Goal: Information Seeking & Learning: Learn about a topic

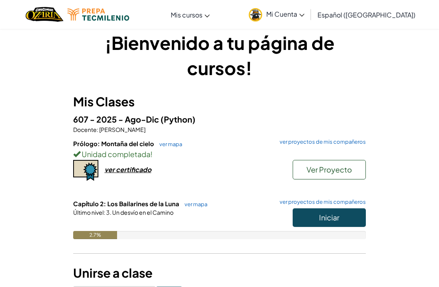
scroll to position [28, 0]
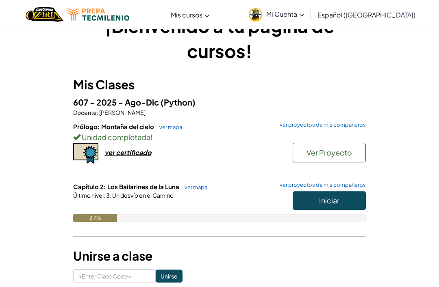
click at [354, 197] on button "Iniciar" at bounding box center [329, 200] width 73 height 19
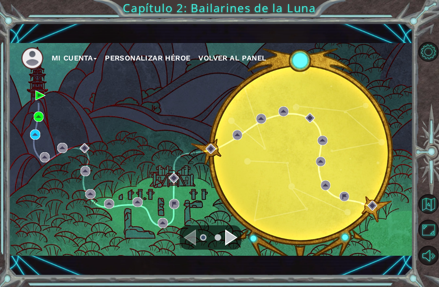
click at [130, 219] on div "Mi Cuenta Personalizar héroe Volver al panel" at bounding box center [211, 149] width 404 height 213
click at [50, 101] on div "Mi Cuenta Personalizar héroe Volver al panel" at bounding box center [211, 149] width 404 height 213
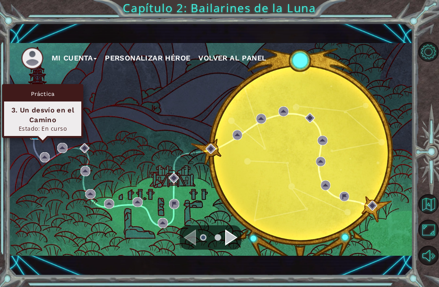
click at [36, 140] on img at bounding box center [35, 135] width 10 height 10
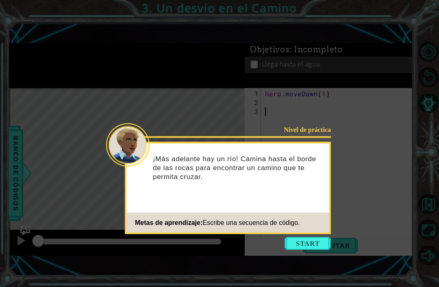
click at [304, 232] on footer "Metas de aprendizaje: Escribe una secuencia de código." at bounding box center [227, 223] width 203 height 20
click at [306, 228] on footer "Metas de aprendizaje: Escribe una secuencia de código." at bounding box center [227, 223] width 203 height 20
click at [300, 234] on div "Nivel de práctica ¡Más adelante hay un río! Camina hasta el borde de las rocas …" at bounding box center [228, 188] width 206 height 92
click at [293, 250] on button "Start" at bounding box center [308, 243] width 46 height 13
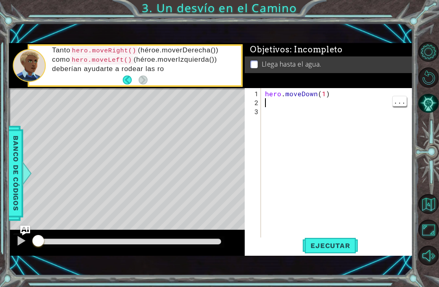
click at [271, 113] on div "hero . moveDown ( 1 )" at bounding box center [339, 174] width 152 height 170
click at [269, 115] on div "hero . moveDown ( 1 )" at bounding box center [339, 174] width 152 height 170
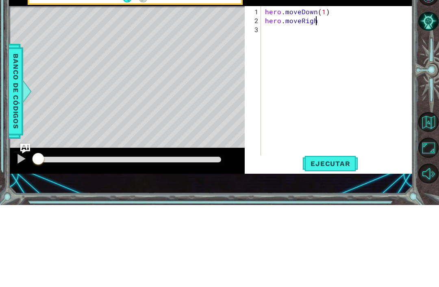
scroll to position [0, 3]
type textarea "hero.moveRight"
type textarea "hero.moveRight(1)"
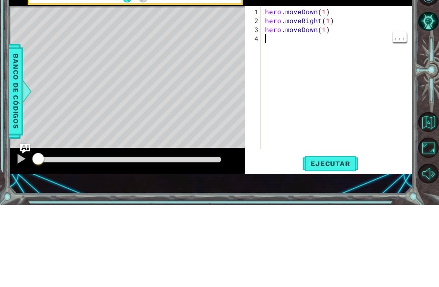
click at [423, 117] on div at bounding box center [429, 154] width 20 height 75
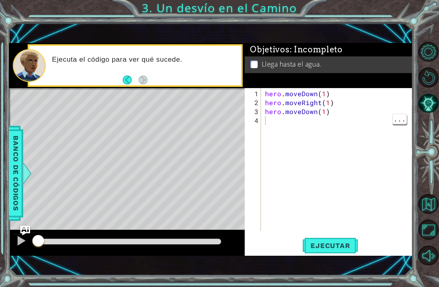
click at [334, 250] on span "Ejecutar" at bounding box center [330, 246] width 56 height 8
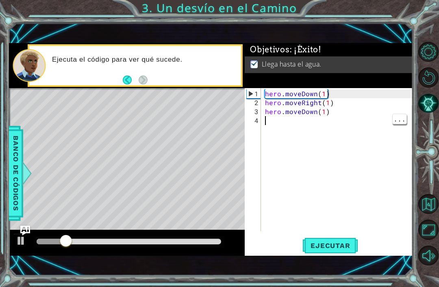
click at [376, 25] on div "1 ההההההההההההההההההההההההההההההההההההההההההההההההההההההההההההההההההההההההההההה…" at bounding box center [211, 149] width 404 height 253
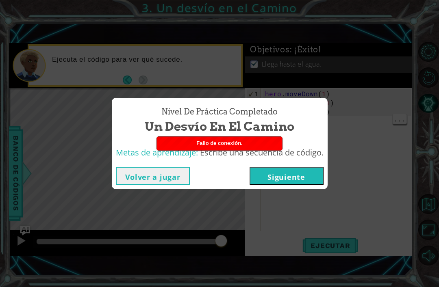
click at [303, 185] on button "Siguiente" at bounding box center [287, 176] width 74 height 18
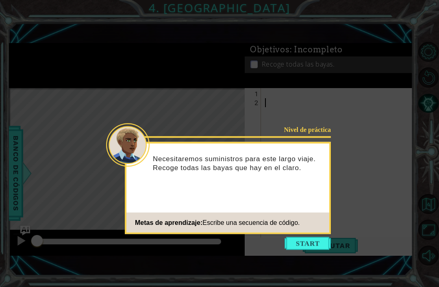
click at [304, 239] on button "Start" at bounding box center [308, 243] width 46 height 13
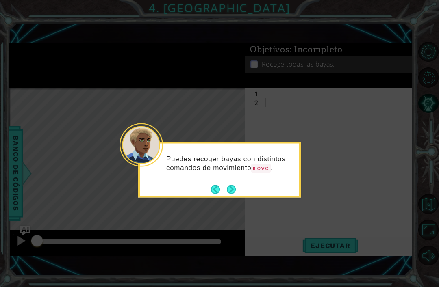
click at [236, 186] on button "Next" at bounding box center [231, 189] width 9 height 9
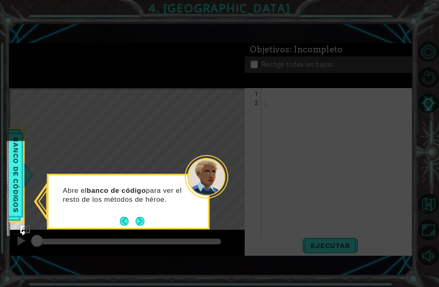
click at [135, 223] on button "Next" at bounding box center [139, 221] width 9 height 9
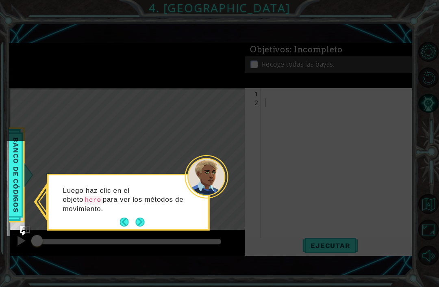
click at [142, 222] on button "Next" at bounding box center [140, 222] width 10 height 10
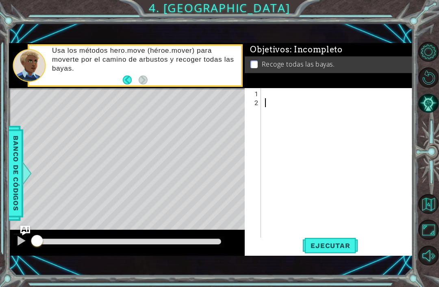
click at [19, 185] on span "Banco de códigos" at bounding box center [15, 174] width 13 height 84
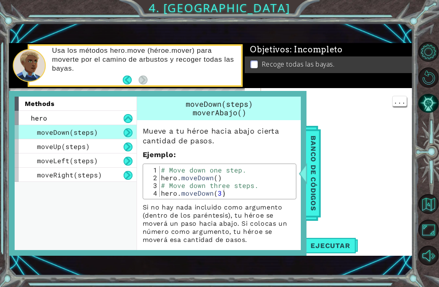
click at [306, 184] on div at bounding box center [303, 173] width 10 height 24
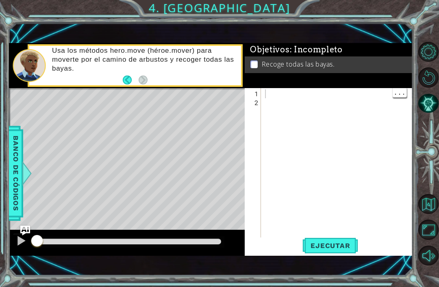
click at [293, 98] on div at bounding box center [339, 174] width 152 height 170
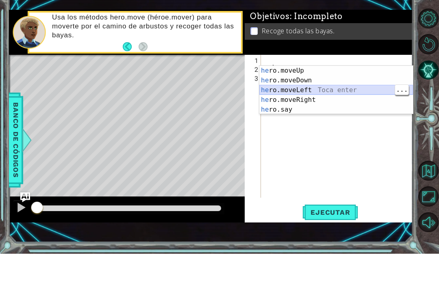
click at [309, 99] on div "he ro.moveUp Toca enter he ro.moveDown Toca enter he ro.moveLeft Toca enter he …" at bounding box center [336, 133] width 154 height 68
type textarea "hero.moveLeft(1)"
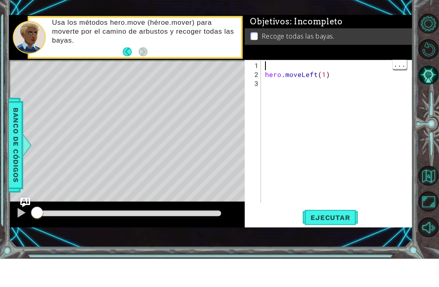
type textarea "hero.moveLeft(1)"
click at [298, 96] on div "hero . moveLeft ( 1 )" at bounding box center [339, 169] width 152 height 161
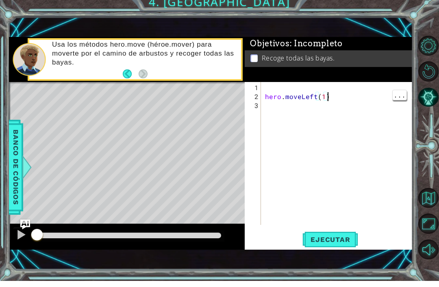
click at [334, 106] on div "hero . moveLeft ( 1 )" at bounding box center [339, 169] width 152 height 161
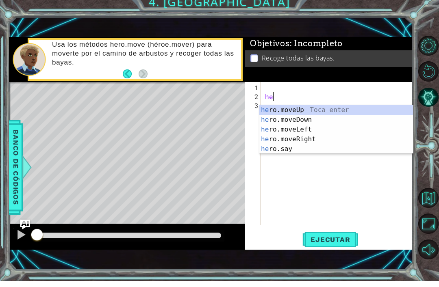
type textarea "h"
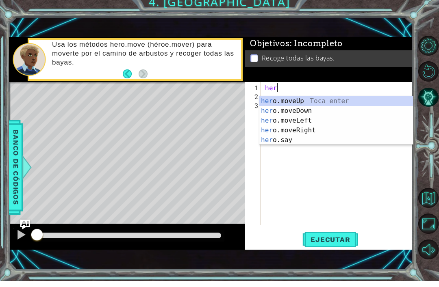
scroll to position [0, 0]
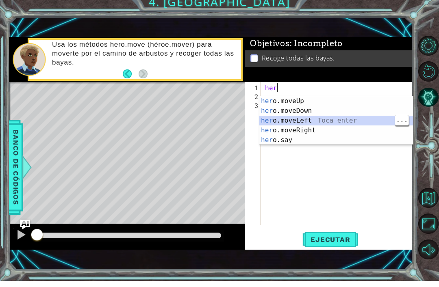
click at [320, 121] on div "her o.moveUp Toca enter her o.moveDown Toca enter her o.moveLeft Toca enter her…" at bounding box center [336, 136] width 154 height 68
type textarea "hero.moveLeft(1)"
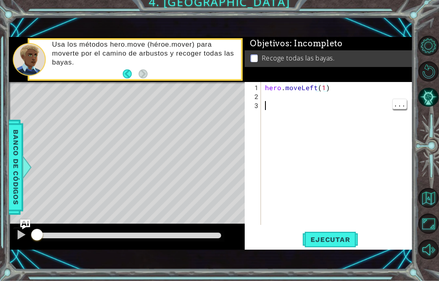
scroll to position [0, 0]
click at [271, 113] on div "hero . moveLeft ( 1 )" at bounding box center [339, 169] width 152 height 161
click at [274, 106] on div "hero . moveLeft ( 1 )" at bounding box center [339, 169] width 152 height 161
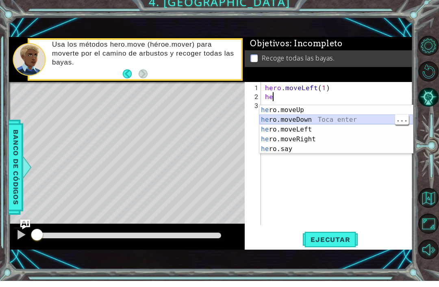
click at [316, 121] on div "he ro.moveUp Toca enter he ro.moveDown Toca enter he ro.moveLeft Toca enter he …" at bounding box center [336, 145] width 154 height 68
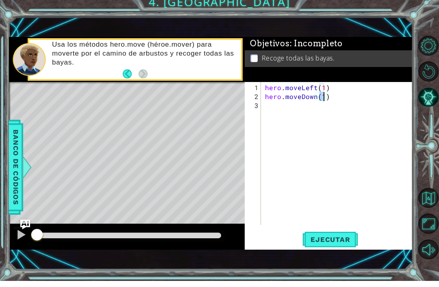
type textarea "hero.moveLeft(1) hero.moveDown(1)"
click at [328, 116] on div "hero . moveLeft ( 1 ) hero . moveDown ( 1 )" at bounding box center [339, 169] width 152 height 161
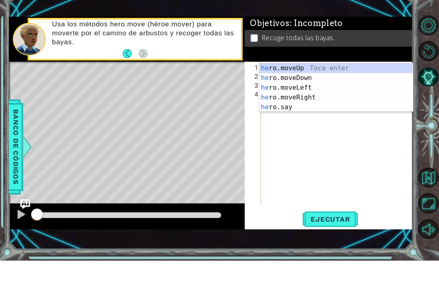
click at [312, 95] on div "he ro.moveUp Toca enter he ro.moveDown Toca enter he ro.moveLeft Toca enter he …" at bounding box center [336, 124] width 154 height 68
type textarea "hero.moveRight(1)"
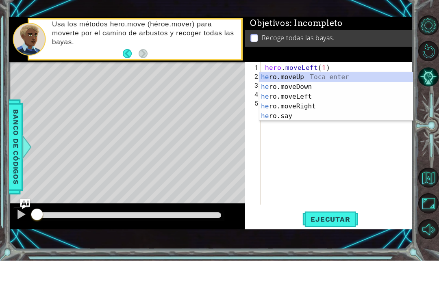
scroll to position [0, 0]
click at [308, 99] on div "her o.moveUp Toca enter her o.moveDown Toca enter her o.moveLeft Toca enter her…" at bounding box center [336, 133] width 154 height 68
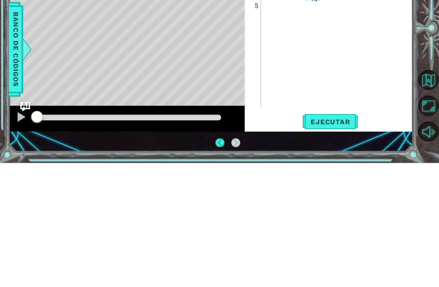
click at [331, 242] on span "Ejecutar" at bounding box center [330, 246] width 56 height 8
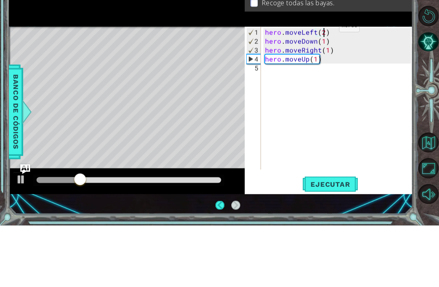
scroll to position [0, 4]
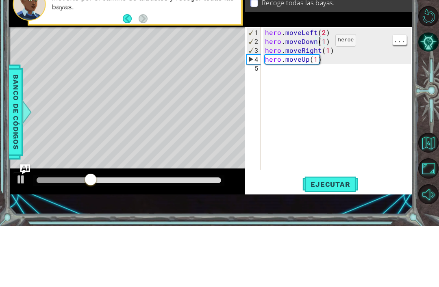
click at [321, 89] on div "hero . moveLeft ( 2 ) hero . moveDown ( 1 ) hero . moveRight ( 1 ) hero . moveU…" at bounding box center [339, 169] width 152 height 161
click at [324, 89] on div "hero . moveLeft ( 2 ) hero . moveDown ( 1 ) hero . moveRight ( 1 ) hero . moveU…" at bounding box center [339, 169] width 152 height 161
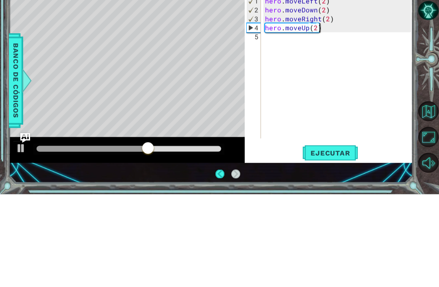
scroll to position [26, 0]
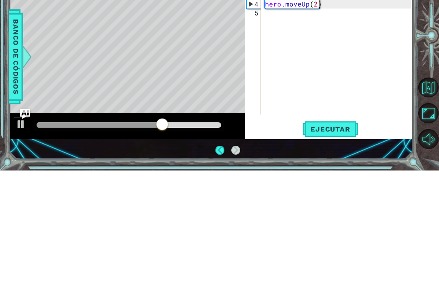
type textarea "hero.moveUp(2)"
click at [339, 242] on span "Ejecutar" at bounding box center [330, 246] width 56 height 8
click at [428, 117] on div at bounding box center [429, 154] width 20 height 75
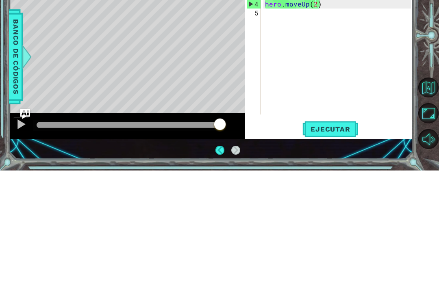
scroll to position [0, 0]
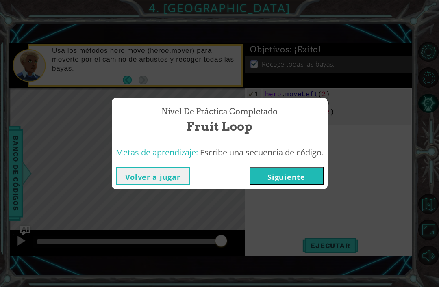
click at [304, 185] on button "Siguiente" at bounding box center [287, 176] width 74 height 18
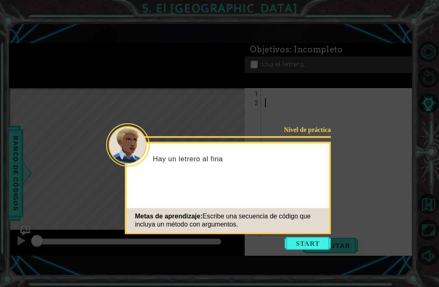
click at [306, 229] on div "Metas de aprendizaje: Escribe una secuencia de código que incluya un método con…" at bounding box center [227, 220] width 203 height 24
click at [306, 241] on button "Start" at bounding box center [308, 243] width 46 height 13
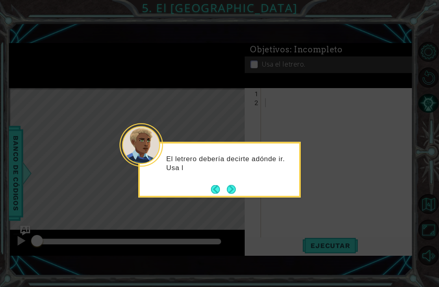
click at [236, 193] on button "Next" at bounding box center [231, 189] width 9 height 9
click at [232, 190] on button "Next" at bounding box center [231, 189] width 9 height 9
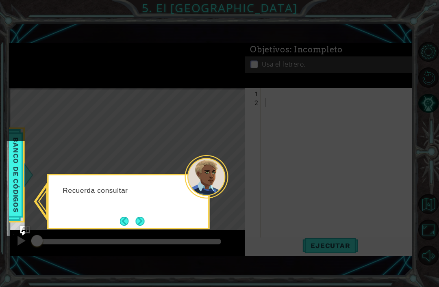
click at [143, 221] on button "Next" at bounding box center [139, 221] width 9 height 9
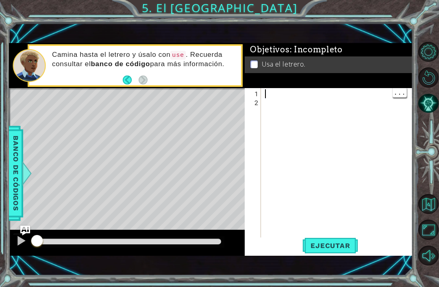
click at [308, 117] on div at bounding box center [339, 174] width 152 height 170
click at [269, 105] on div at bounding box center [339, 174] width 152 height 170
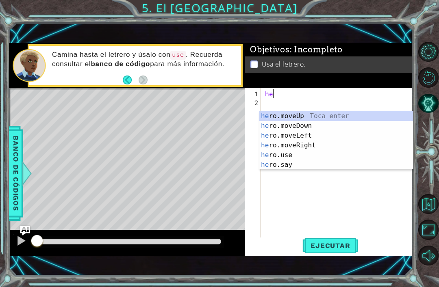
scroll to position [0, 0]
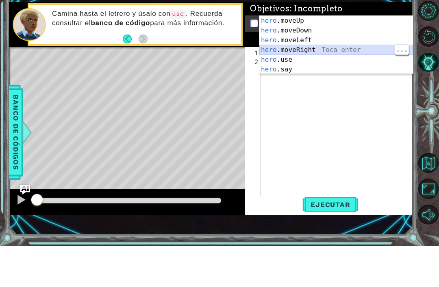
click at [345, 57] on div "hero .moveUp Toca enter hero .moveDown Toca enter hero .moveLeft Toca enter her…" at bounding box center [336, 96] width 154 height 78
type textarea "hero.moveRight(1)"
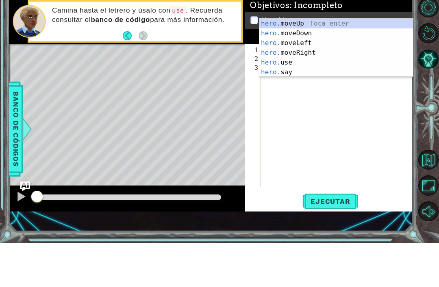
scroll to position [0, 1]
click at [330, 63] on div "hero. moveUp Toca enter hero. moveDown Toca enter hero. moveLeft Toca enter her…" at bounding box center [336, 102] width 154 height 78
type textarea "hero.moveUp(1)"
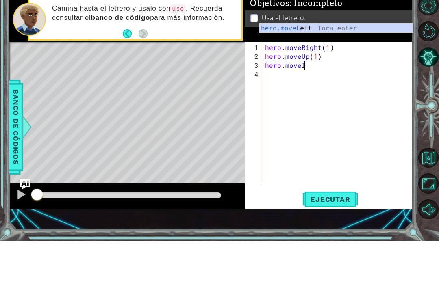
scroll to position [0, 2]
click at [331, 70] on div "hero.moveLe ft Toca enter" at bounding box center [336, 84] width 154 height 29
type textarea "hero.moveLeft(1)"
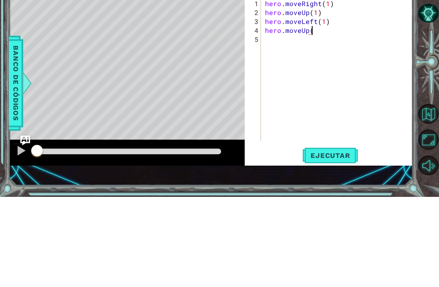
scroll to position [0, 3]
type textarea "hero.moveUp(1)"
click at [269, 89] on div "hero . moveRight ( 1 ) hero . moveUp ( 1 ) hero . moveLeft ( 1 ) hero . moveUp …" at bounding box center [339, 169] width 152 height 161
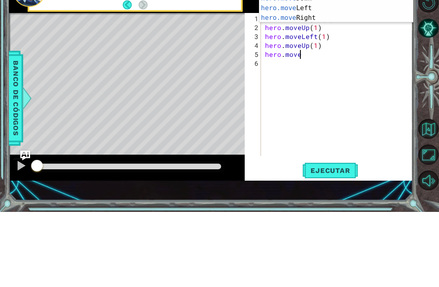
scroll to position [0, 2]
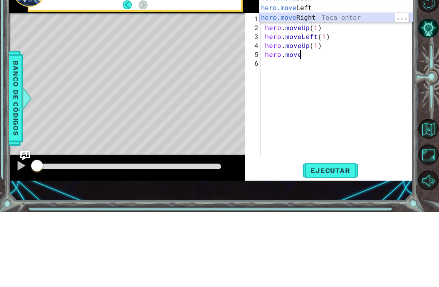
click at [339, 59] on div "hero.move Up Toca enter hero.move Down Toca enter hero.move Left Toca enter her…" at bounding box center [336, 88] width 154 height 59
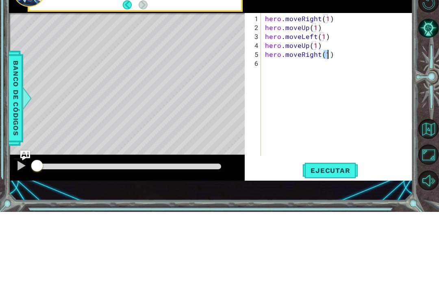
type textarea "hero.moveRight(2)"
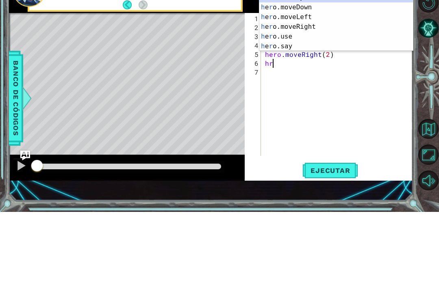
scroll to position [0, 0]
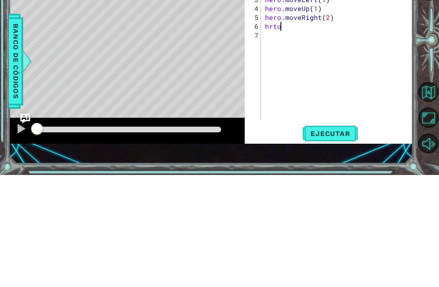
type textarea "hrto."
type textarea "hero.moveDown(1)"
type textarea "hero.use("sign")"
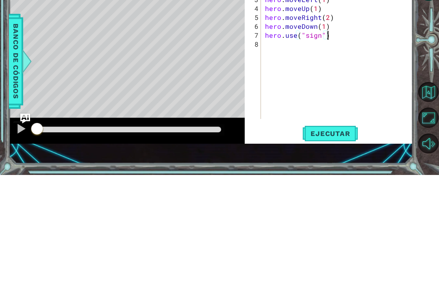
scroll to position [0, 0]
type textarea "g"
type textarea "hero.moveRight(2)"
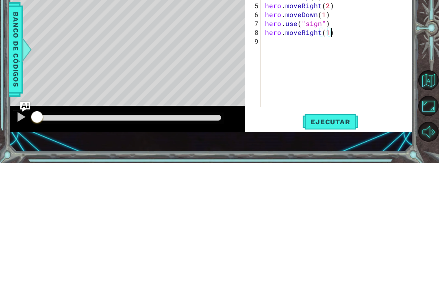
type textarea "hero.moveRight(1)"
click at [338, 242] on span "Ejecutar" at bounding box center [330, 246] width 56 height 8
click at [420, 117] on div at bounding box center [429, 154] width 20 height 75
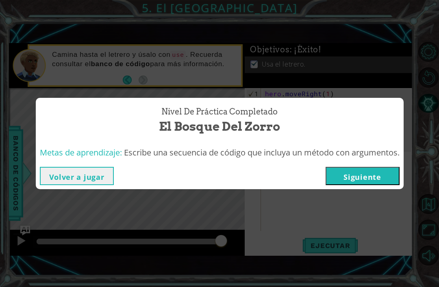
click at [384, 185] on button "Siguiente" at bounding box center [363, 176] width 74 height 18
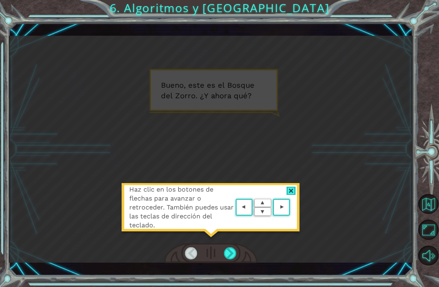
click at [232, 260] on div at bounding box center [230, 254] width 13 height 12
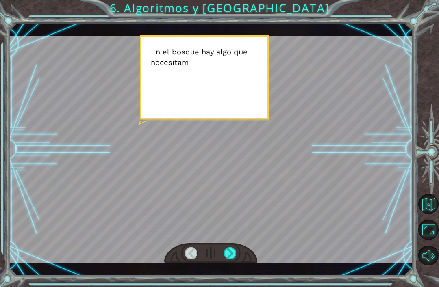
click at [230, 260] on div at bounding box center [230, 254] width 13 height 12
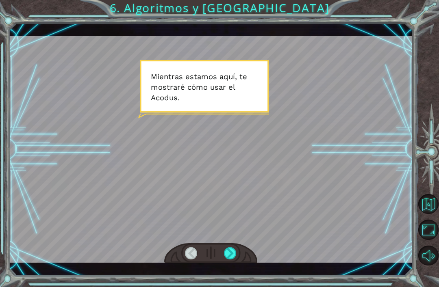
click at [224, 260] on div at bounding box center [230, 254] width 13 height 12
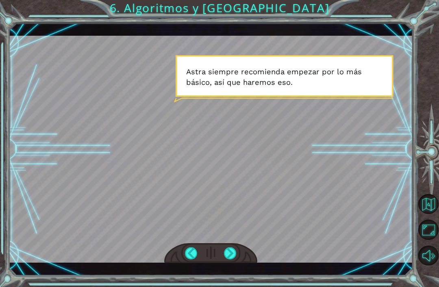
click at [226, 260] on div at bounding box center [230, 254] width 13 height 12
click at [225, 256] on div at bounding box center [230, 254] width 13 height 12
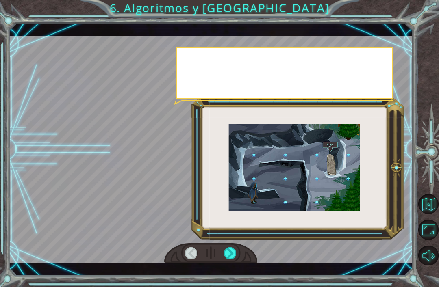
click at [232, 256] on div at bounding box center [230, 254] width 13 height 12
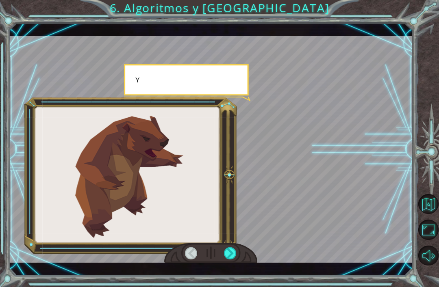
click at [231, 253] on div at bounding box center [230, 254] width 13 height 12
click at [224, 256] on div at bounding box center [230, 254] width 13 height 12
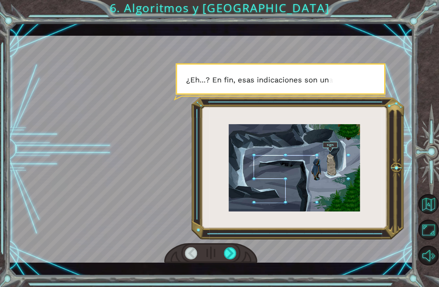
click at [226, 250] on div at bounding box center [230, 254] width 13 height 12
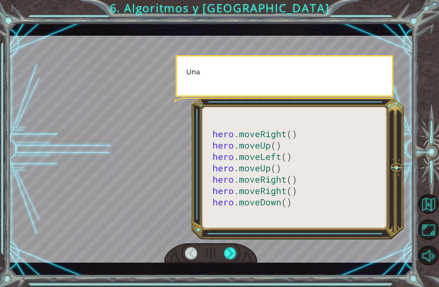
click at [234, 256] on div at bounding box center [230, 254] width 13 height 12
click at [226, 256] on div at bounding box center [230, 254] width 13 height 12
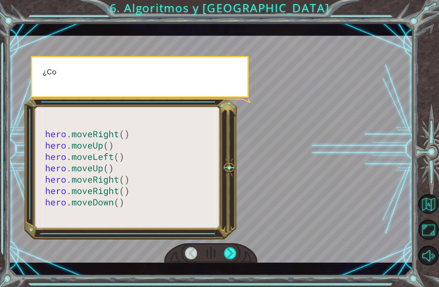
click at [229, 256] on div at bounding box center [230, 254] width 13 height 12
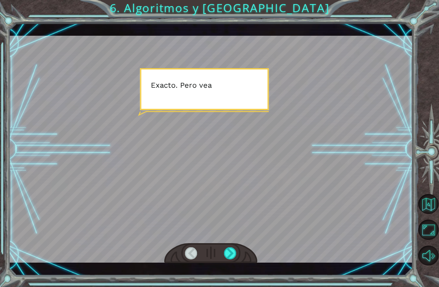
click at [227, 252] on div at bounding box center [230, 254] width 13 height 12
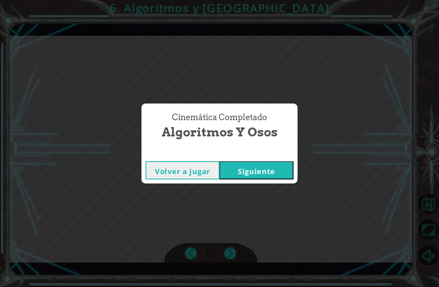
click at [239, 176] on button "Siguiente" at bounding box center [256, 170] width 74 height 18
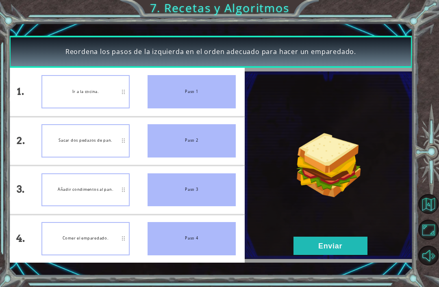
click at [347, 242] on button "Enviar" at bounding box center [330, 246] width 74 height 18
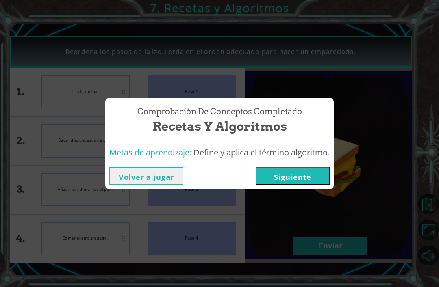
click at [303, 185] on button "Siguiente" at bounding box center [293, 176] width 74 height 18
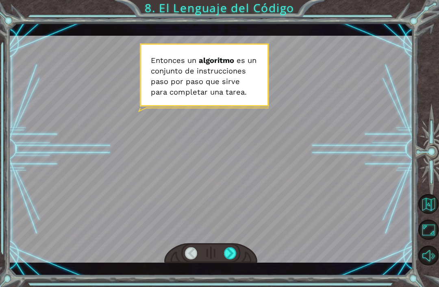
click at [226, 249] on div at bounding box center [230, 254] width 13 height 12
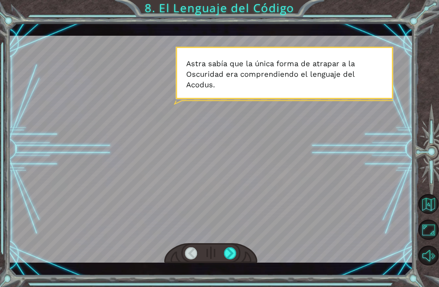
click at [233, 267] on div "Temporary Text E n t o n c e s u n a l g o r i t m o e s u n c o n j u n t o d …" at bounding box center [211, 149] width 404 height 253
click at [224, 274] on div "Temporary Text E n t o n c e s u n a l g o r i t m o e s u n c o n j u n t o d …" at bounding box center [211, 149] width 404 height 253
click at [228, 260] on div at bounding box center [230, 254] width 13 height 12
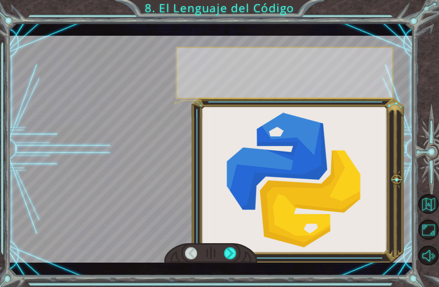
click at [232, 254] on div at bounding box center [230, 254] width 13 height 12
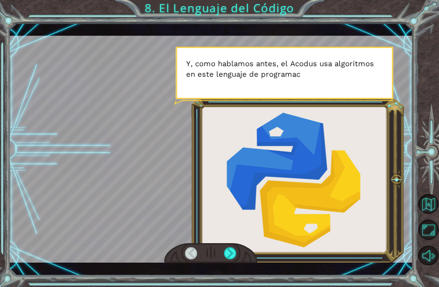
click at [232, 244] on div at bounding box center [210, 253] width 93 height 20
click at [227, 255] on div at bounding box center [230, 254] width 13 height 12
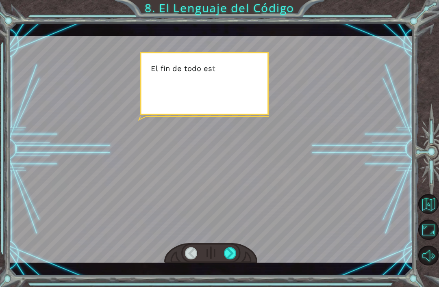
click at [226, 249] on div at bounding box center [230, 254] width 13 height 12
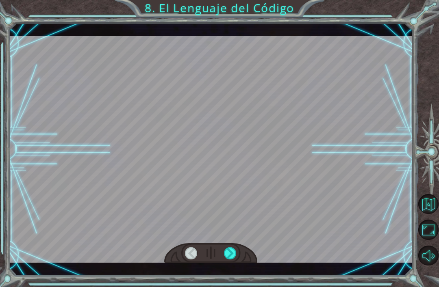
click at [228, 249] on div at bounding box center [230, 254] width 13 height 12
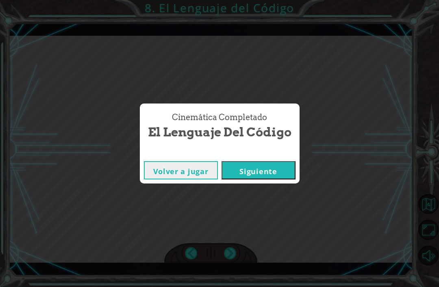
click at [230, 251] on div "Cinemática Completado El Lenguaje del Código Volver a jugar Siguiente" at bounding box center [219, 143] width 439 height 287
click at [237, 168] on button "Siguiente" at bounding box center [259, 170] width 74 height 18
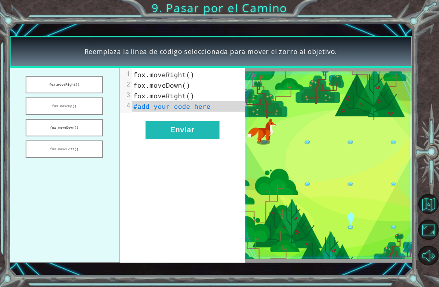
click at [67, 128] on button "fox.moveDown()" at bounding box center [64, 127] width 77 height 17
click at [189, 133] on button "Enviar" at bounding box center [183, 130] width 74 height 18
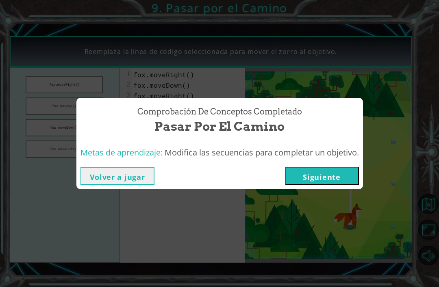
click at [319, 183] on button "Siguiente" at bounding box center [322, 176] width 74 height 18
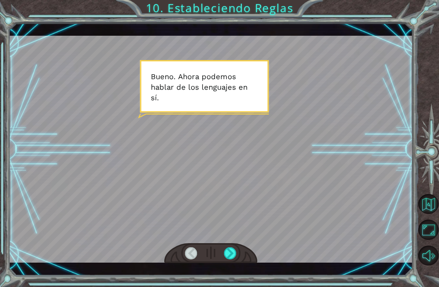
click at [241, 249] on div at bounding box center [210, 253] width 93 height 20
click at [226, 254] on div at bounding box center [230, 254] width 13 height 12
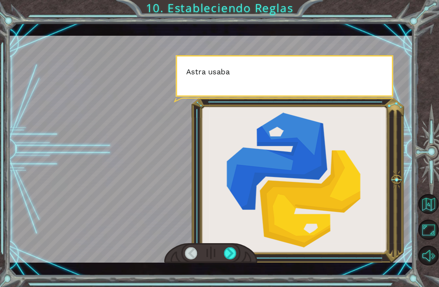
click at [227, 251] on div at bounding box center [230, 254] width 13 height 12
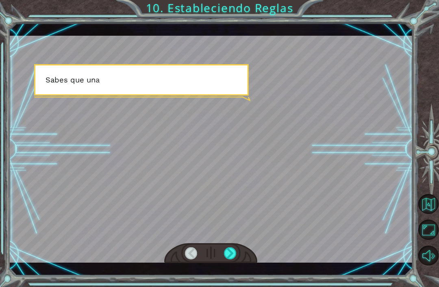
click at [229, 250] on div at bounding box center [230, 254] width 13 height 12
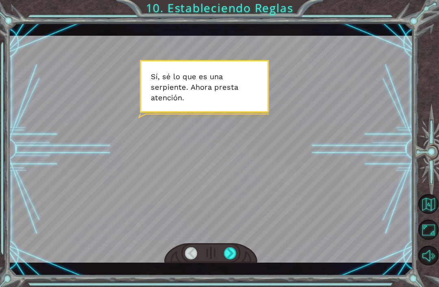
click at [228, 253] on div at bounding box center [230, 254] width 13 height 12
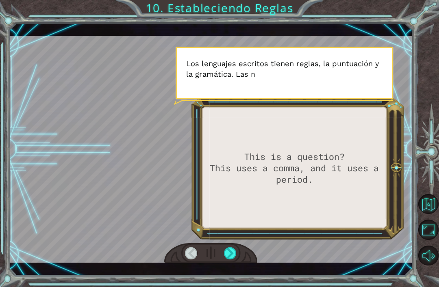
click at [226, 252] on div at bounding box center [230, 254] width 13 height 12
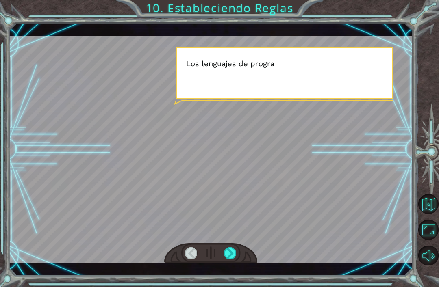
click at [224, 248] on div at bounding box center [230, 254] width 13 height 12
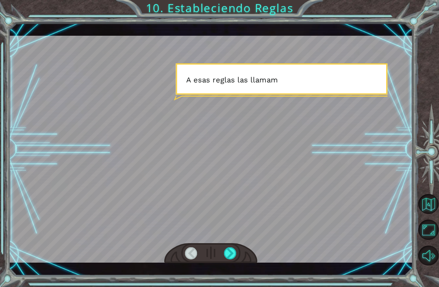
click at [230, 249] on div at bounding box center [230, 254] width 13 height 12
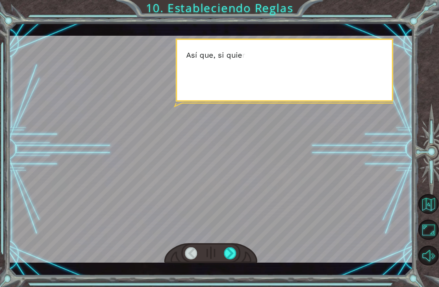
click at [230, 248] on div at bounding box center [230, 254] width 13 height 12
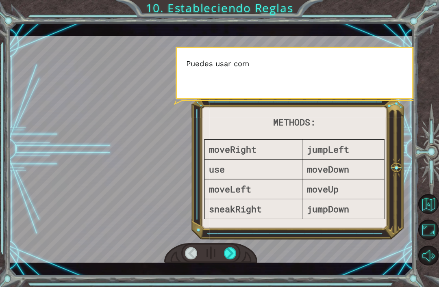
click at [229, 244] on div at bounding box center [210, 253] width 93 height 20
click at [232, 245] on div at bounding box center [210, 253] width 93 height 20
click at [232, 250] on div at bounding box center [230, 254] width 13 height 12
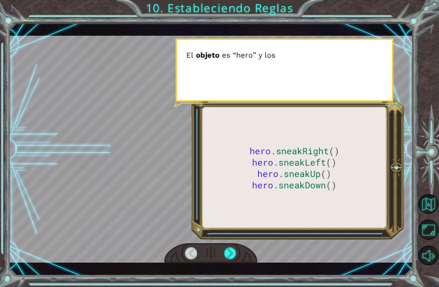
click at [232, 250] on div at bounding box center [230, 254] width 13 height 12
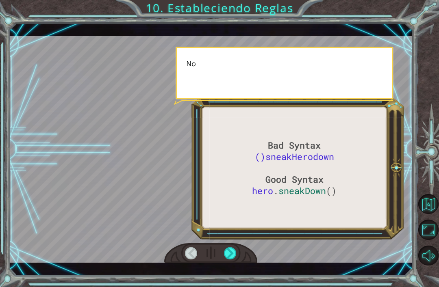
click at [232, 250] on div at bounding box center [230, 254] width 13 height 12
click at [229, 249] on div at bounding box center [230, 254] width 13 height 12
click at [230, 250] on div at bounding box center [230, 254] width 13 height 12
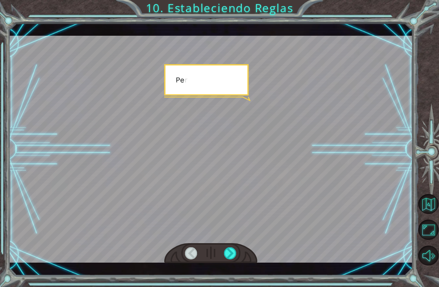
click at [232, 249] on div at bounding box center [230, 254] width 13 height 12
click at [231, 248] on div at bounding box center [230, 254] width 13 height 12
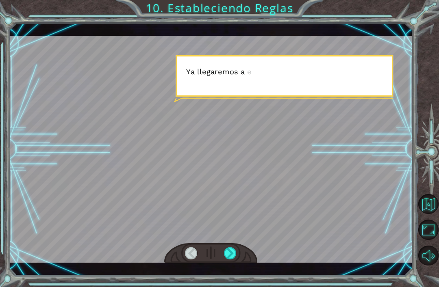
click at [228, 246] on div at bounding box center [210, 253] width 93 height 20
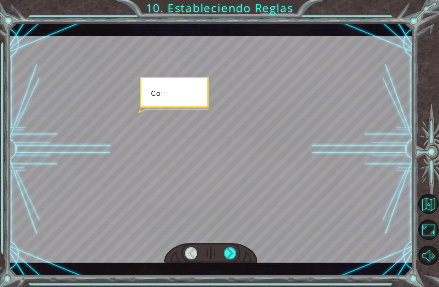
click at [228, 248] on div at bounding box center [230, 254] width 13 height 12
click at [228, 249] on div at bounding box center [230, 254] width 13 height 12
click at [226, 251] on div at bounding box center [230, 254] width 13 height 12
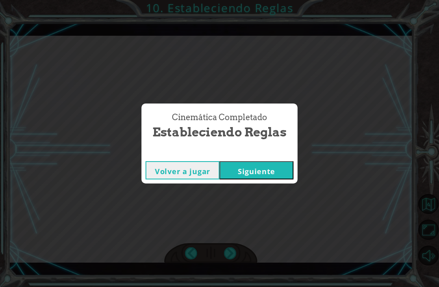
click at [248, 163] on button "Siguiente" at bounding box center [256, 170] width 74 height 18
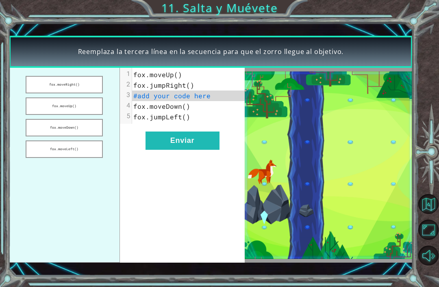
click at [75, 105] on button "fox.moveUp()" at bounding box center [64, 106] width 77 height 17
click at [73, 127] on button "fox.moveDown()" at bounding box center [64, 127] width 77 height 17
click at [182, 147] on button "Enviar" at bounding box center [183, 141] width 74 height 18
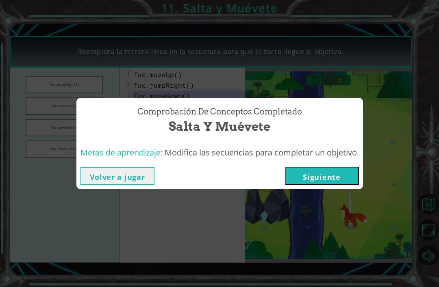
click at [319, 171] on button "Siguiente" at bounding box center [322, 176] width 74 height 18
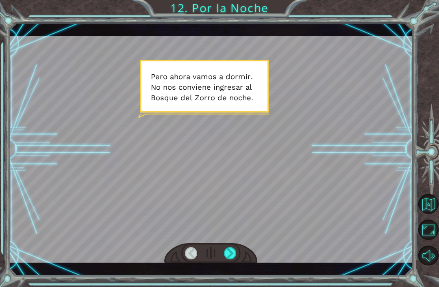
click at [227, 252] on div at bounding box center [230, 254] width 13 height 12
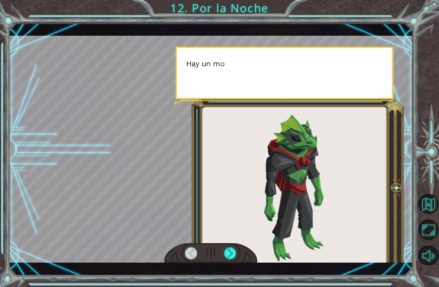
click at [225, 250] on div at bounding box center [230, 254] width 13 height 12
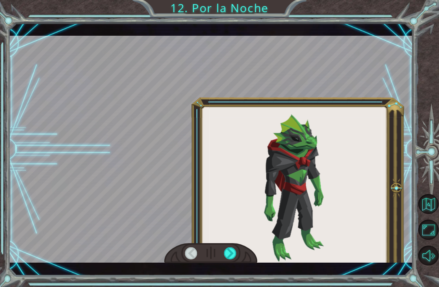
click at [226, 246] on div at bounding box center [210, 253] width 93 height 20
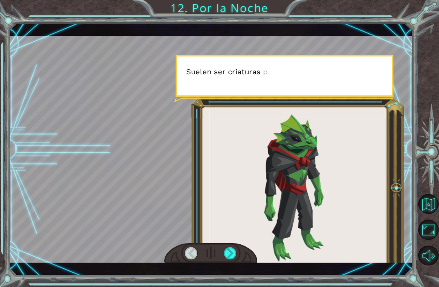
click at [225, 248] on div at bounding box center [230, 254] width 13 height 12
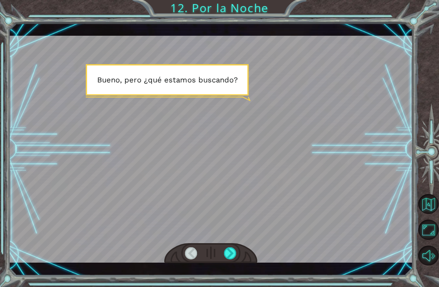
click at [221, 244] on div at bounding box center [210, 253] width 93 height 20
click at [225, 251] on div at bounding box center [230, 254] width 13 height 12
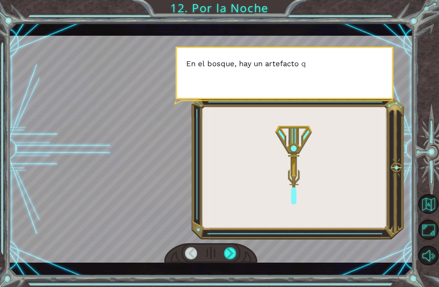
click at [231, 252] on div at bounding box center [230, 254] width 13 height 12
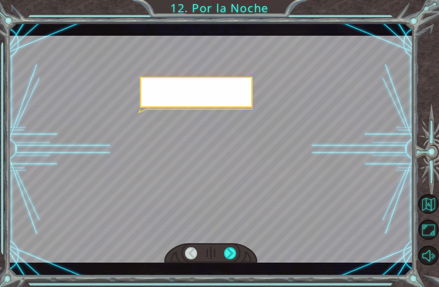
click at [232, 253] on div at bounding box center [230, 254] width 13 height 12
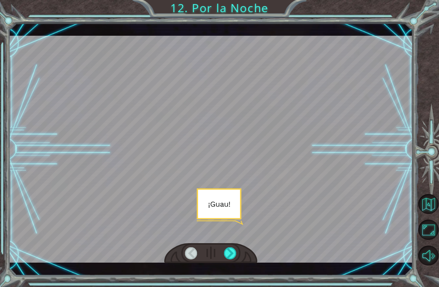
click at [228, 249] on div at bounding box center [230, 254] width 13 height 12
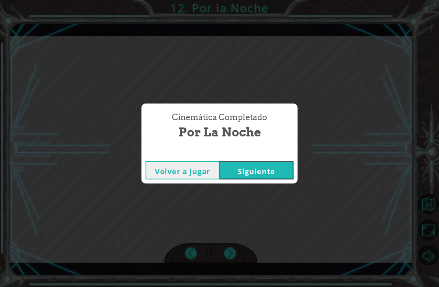
click at [269, 178] on button "Siguiente" at bounding box center [256, 170] width 74 height 18
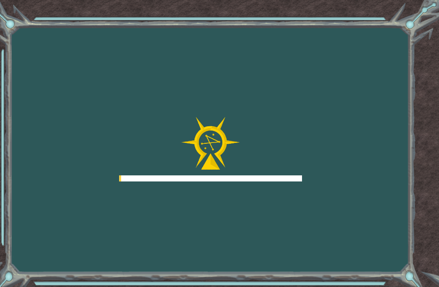
click at [256, 165] on div at bounding box center [210, 149] width 183 height 65
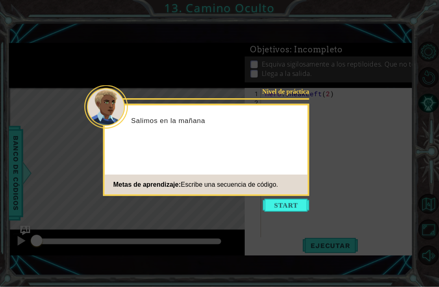
scroll to position [7, 0]
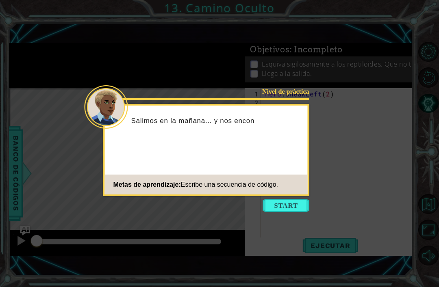
click at [277, 204] on button "Start" at bounding box center [286, 205] width 46 height 13
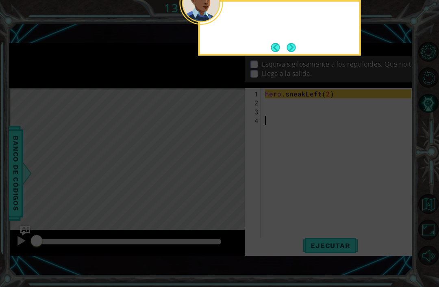
click at [280, 195] on icon at bounding box center [219, 70] width 439 height 433
click at [281, 43] on button "Back" at bounding box center [279, 47] width 16 height 9
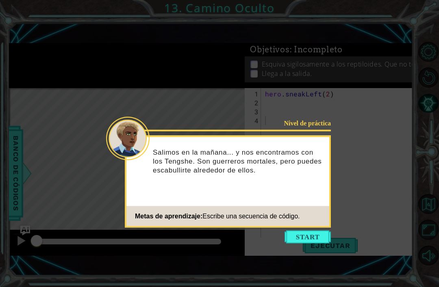
click at [292, 40] on icon at bounding box center [219, 143] width 439 height 287
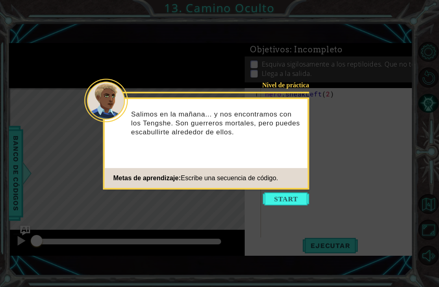
click at [273, 203] on button "Start" at bounding box center [286, 199] width 46 height 13
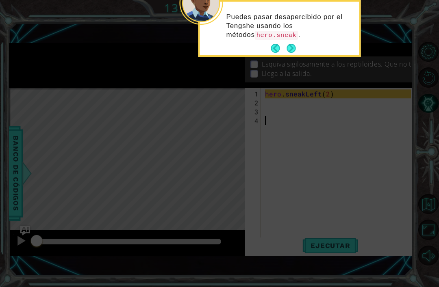
click at [287, 47] on button "Next" at bounding box center [291, 48] width 9 height 9
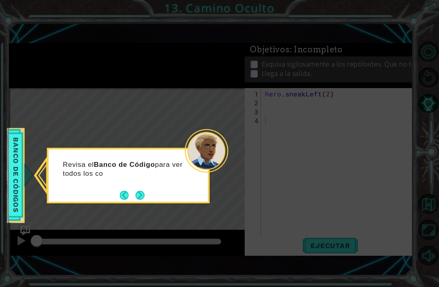
click at [130, 196] on button "Back" at bounding box center [128, 195] width 16 height 9
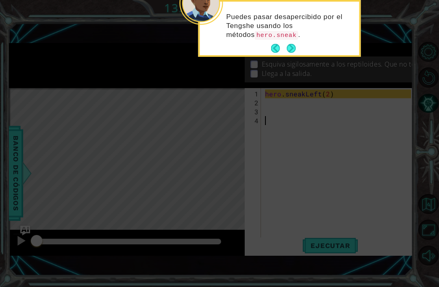
click at [285, 39] on p "Puedes pasar desapercibido por el Tengshe usando los métodos hero.sneak ." at bounding box center [289, 26] width 127 height 27
click at [298, 49] on button "Next" at bounding box center [291, 48] width 13 height 13
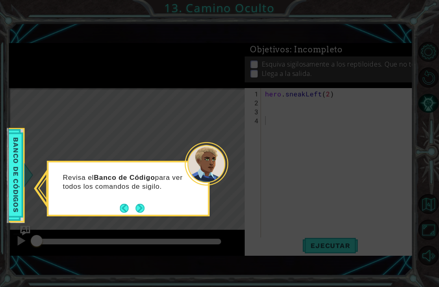
click at [291, 48] on icon at bounding box center [219, 143] width 439 height 287
click at [127, 211] on button "Back" at bounding box center [128, 208] width 16 height 9
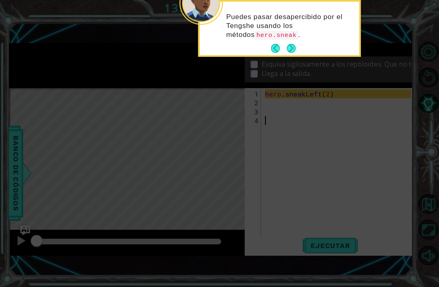
click at [287, 46] on button "Next" at bounding box center [292, 49] width 10 height 10
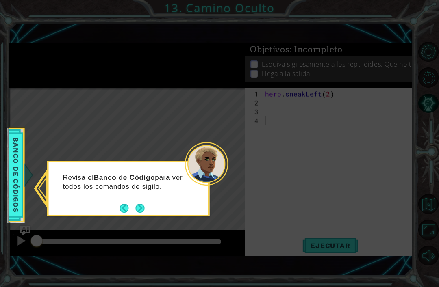
click at [135, 209] on button "Next" at bounding box center [140, 208] width 14 height 14
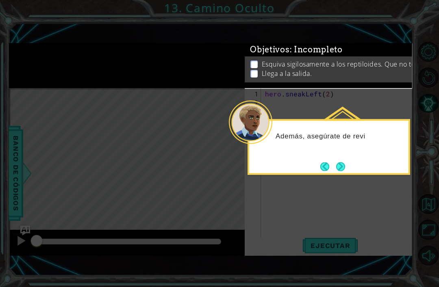
click at [337, 164] on button "Next" at bounding box center [340, 166] width 9 height 9
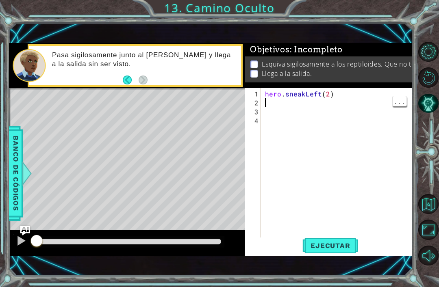
click at [267, 103] on div "hero . sneakLeft ( 2 )" at bounding box center [339, 174] width 152 height 170
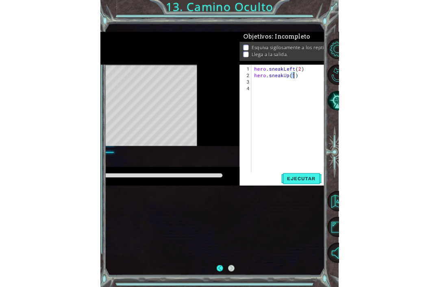
scroll to position [26, 0]
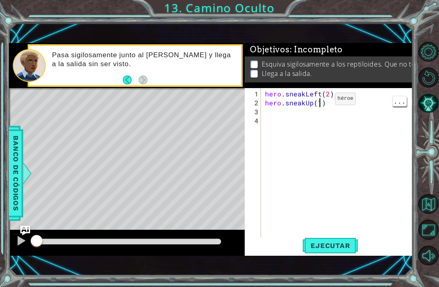
click at [315, 102] on div "hero . sneakLeft ( 2 ) hero . sneakUp ( 1 )" at bounding box center [339, 174] width 152 height 170
click at [318, 101] on div "hero . sneakLeft ( 2 ) hero . sneakUp ( 1 )" at bounding box center [339, 174] width 152 height 170
type textarea "hero.sneakUp(2)"
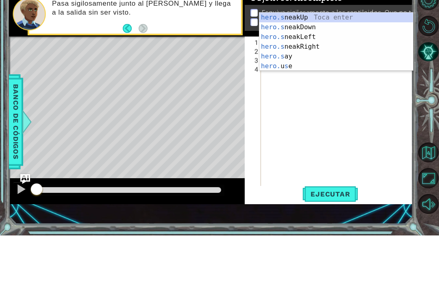
scroll to position [0, 1]
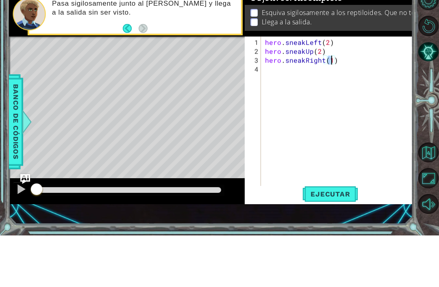
type textarea "hero.sneakRight(2)"
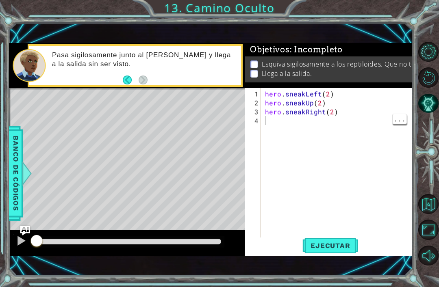
click at [332, 243] on span "Ejecutar" at bounding box center [330, 246] width 56 height 8
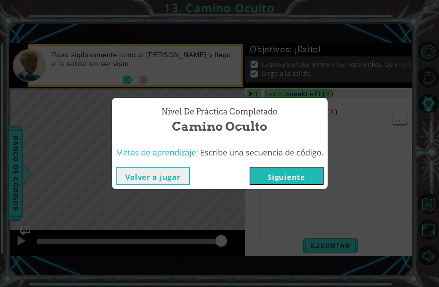
click at [308, 181] on button "Siguiente" at bounding box center [287, 176] width 74 height 18
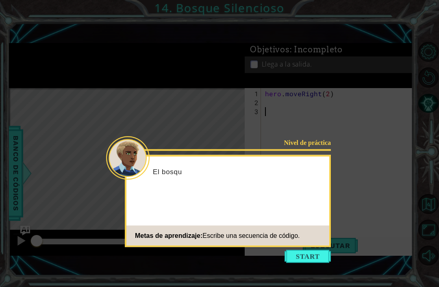
click at [312, 250] on button "Start" at bounding box center [308, 256] width 46 height 13
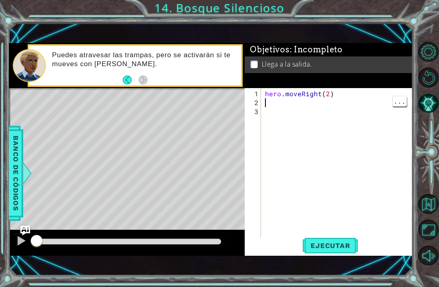
click at [268, 104] on div "hero . moveRight ( 2 )" at bounding box center [339, 174] width 152 height 170
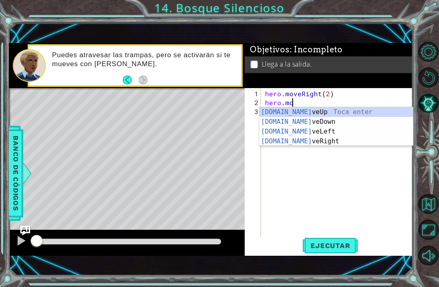
scroll to position [0, 2]
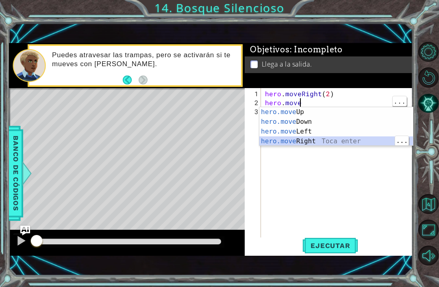
click at [313, 105] on div "hero . moveRight ( 2 ) hero . move" at bounding box center [339, 174] width 152 height 170
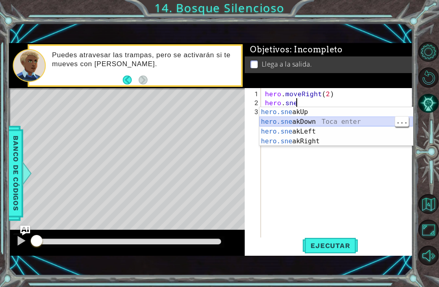
click at [304, 122] on div "hero.sne akUp Toca enter hero.sne akDown Toca enter hero.sne akLeft Toca enter …" at bounding box center [336, 136] width 154 height 59
type textarea "hero.sneakDown(1)"
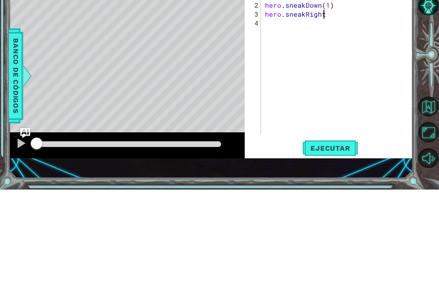
scroll to position [0, 4]
type textarea "hero.sneakRight(2)"
click at [277, 89] on div "hero . moveRight ( 2 ) hero . sneakDown ( 1 ) hero . sneakRight ( 2 )" at bounding box center [339, 169] width 152 height 161
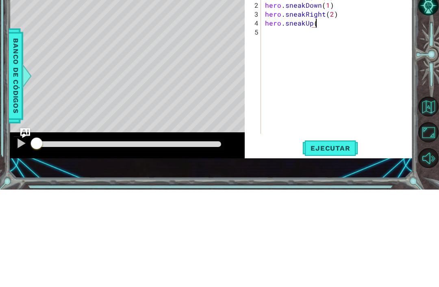
type textarea "hero.sneakUp("
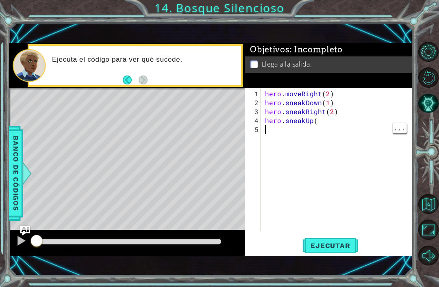
scroll to position [0, 0]
click at [321, 128] on div "hero . moveRight ( 2 ) hero . sneakDown ( 1 ) hero . sneakRight ( 2 ) hero . sn…" at bounding box center [339, 169] width 152 height 161
click at [320, 118] on div "hero . moveRight ( 2 ) hero . sneakDown ( 1 ) hero . sneakRight ( 2 ) hero . sn…" at bounding box center [339, 169] width 152 height 161
type textarea "hero.sneakUp(1)"
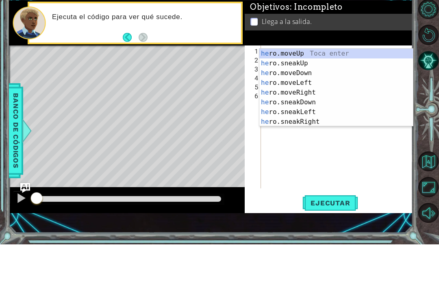
scroll to position [0, 0]
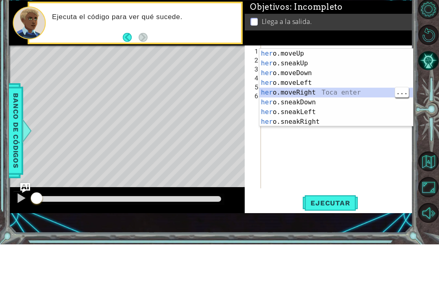
type textarea "hero.moveRight(1)"
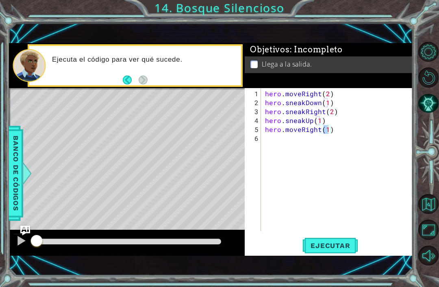
click at [347, 245] on span "Ejecutar" at bounding box center [330, 246] width 56 height 8
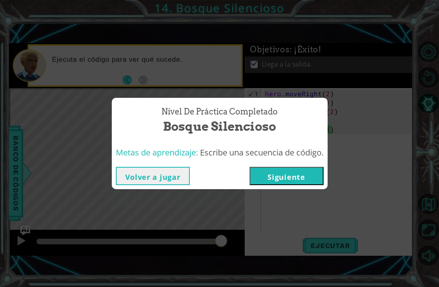
click at [308, 170] on button "Siguiente" at bounding box center [287, 176] width 74 height 18
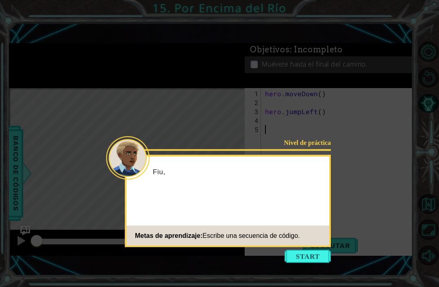
click at [310, 250] on button "Start" at bounding box center [308, 256] width 46 height 13
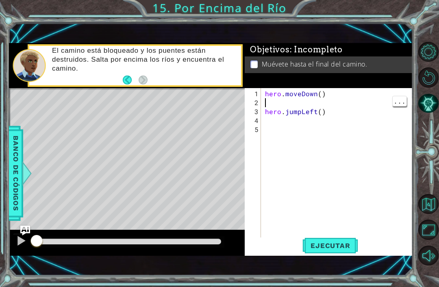
click at [330, 245] on span "Ejecutar" at bounding box center [330, 246] width 56 height 8
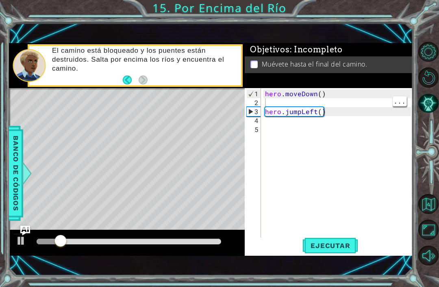
click at [282, 127] on div "hero . moveDown ( ) hero . jumpLeft ( )" at bounding box center [339, 174] width 152 height 170
click at [272, 119] on div "hero . moveDown ( ) hero . jumpLeft ( )" at bounding box center [339, 174] width 152 height 170
click at [276, 117] on div "hero . moveDown ( ) hero . jumpLeft ( )" at bounding box center [339, 174] width 152 height 170
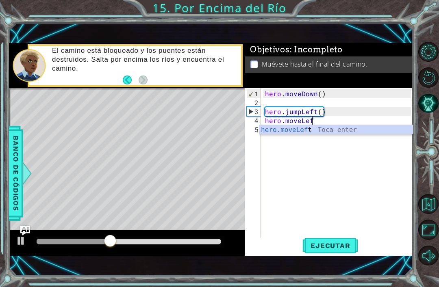
scroll to position [0, 3]
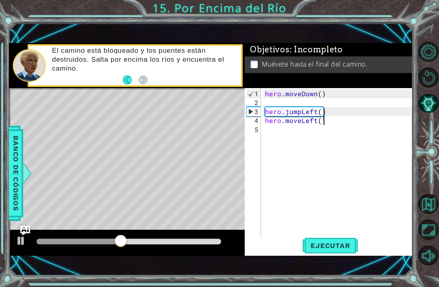
type textarea "hero.moveLeft(1)"
click at [280, 129] on div "hero . moveDown ( ) hero . jumpLeft ( ) hero . moveLeft ( 1 )" at bounding box center [339, 174] width 152 height 170
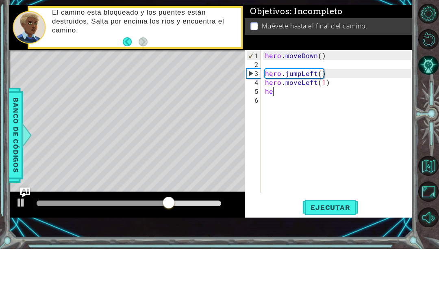
type textarea "her"
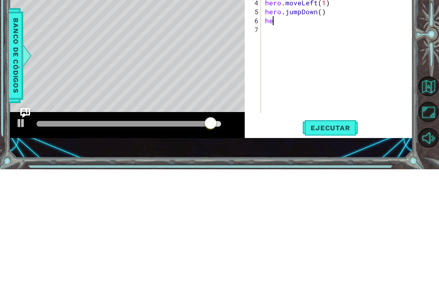
scroll to position [0, 0]
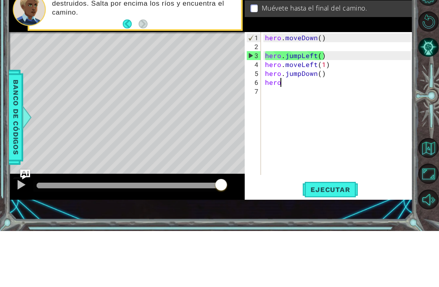
type textarea "hero."
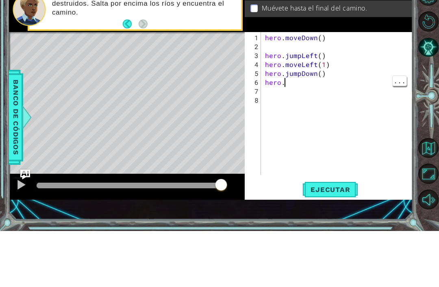
scroll to position [0, 1]
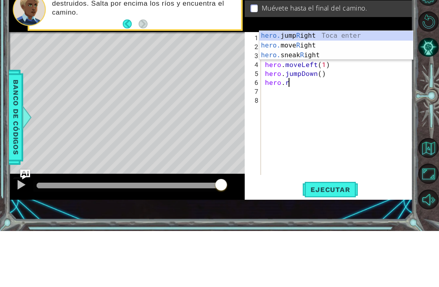
click at [352, 43] on div "Objetivos : Incompleto Muévete hasta el final del camino." at bounding box center [329, 66] width 168 height 46
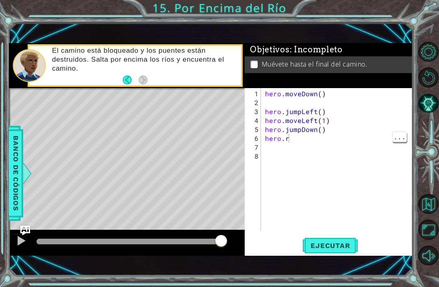
click at [292, 139] on div "hero . moveDown ( ) hero . jumpLeft ( ) hero . moveLeft ( 1 ) hero . jumpDown (…" at bounding box center [339, 169] width 152 height 161
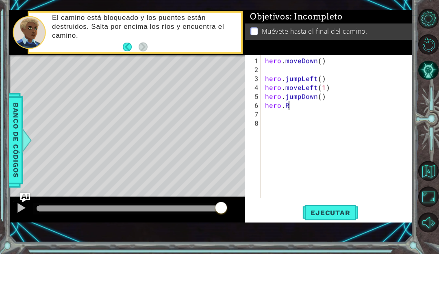
type textarea "hero."
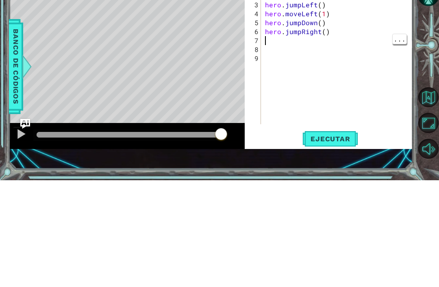
click at [276, 89] on div "hero . moveDown ( ) hero . jumpLeft ( ) hero . moveLeft ( 1 ) hero . jumpDown (…" at bounding box center [339, 169] width 152 height 161
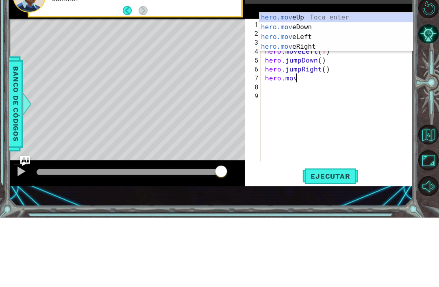
scroll to position [0, 2]
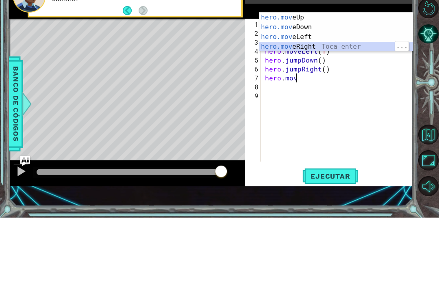
type textarea "hero.moveRight(1)"
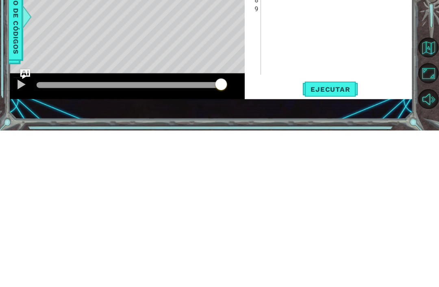
click at [345, 242] on span "Ejecutar" at bounding box center [330, 246] width 56 height 8
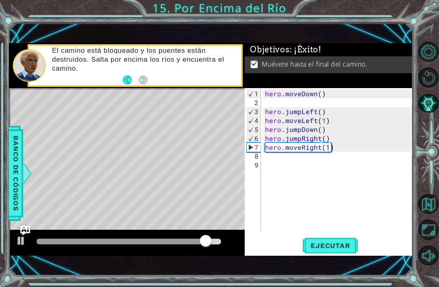
click at [348, 242] on span "Ejecutar" at bounding box center [330, 246] width 56 height 8
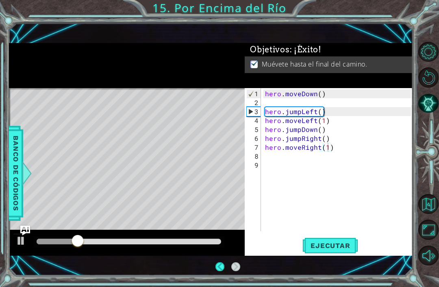
scroll to position [0, 0]
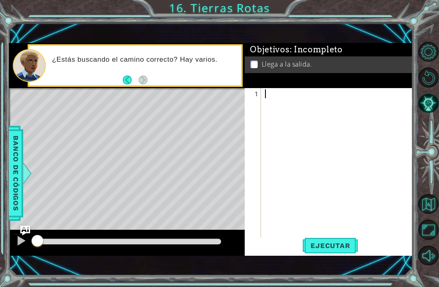
click at [123, 78] on button "Back" at bounding box center [131, 80] width 16 height 9
click at [144, 79] on button "Next" at bounding box center [143, 80] width 12 height 12
click at [132, 77] on button "Back" at bounding box center [131, 80] width 16 height 9
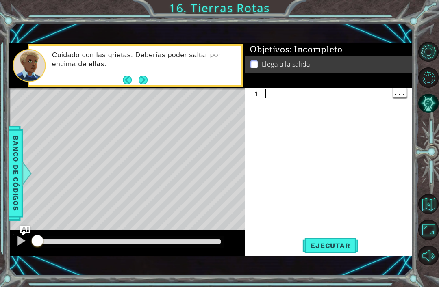
click at [263, 89] on div "Objetivos : Incompleto Llega a la salida." at bounding box center [329, 66] width 168 height 46
click at [270, 97] on div at bounding box center [339, 174] width 152 height 170
click at [265, 86] on div "Objetivos : Incompleto Llega a la salida." at bounding box center [329, 66] width 168 height 46
click at [263, 97] on div at bounding box center [337, 164] width 148 height 152
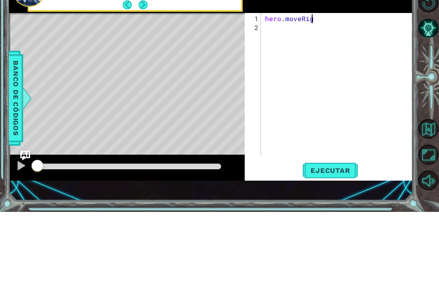
scroll to position [0, 3]
type textarea "hero.moveRight"
click at [269, 89] on div "hero . moveRight" at bounding box center [339, 169] width 152 height 161
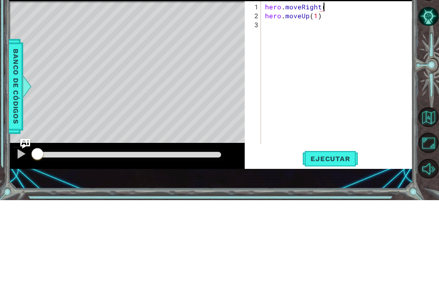
scroll to position [0, 4]
type textarea "hero.moveRight(1)"
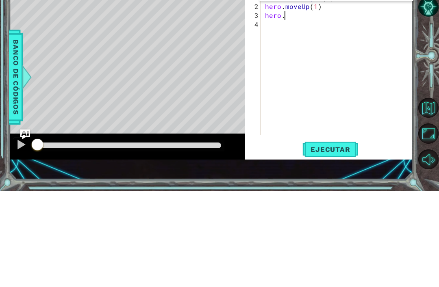
scroll to position [0, 1]
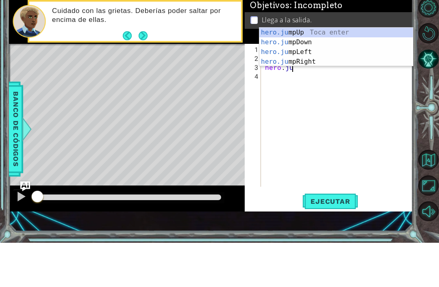
type textarea "hero.jum"
click at [321, 72] on div "hero.jum pUp Toca enter hero.jum pDown Toca enter hero.jum pLeft Toca enter her…" at bounding box center [336, 101] width 154 height 59
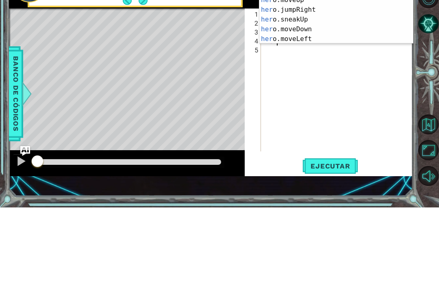
scroll to position [0, 0]
type textarea "hero"
click at [410, 89] on div "hero . moveRight ( 1 ) hero . moveUp ( 1 ) hero . jumpUp ( ) hero" at bounding box center [339, 169] width 152 height 161
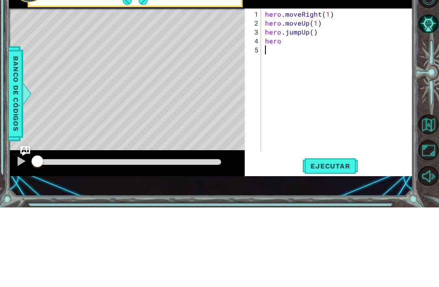
scroll to position [0, 0]
click at [420, 117] on div at bounding box center [429, 154] width 20 height 75
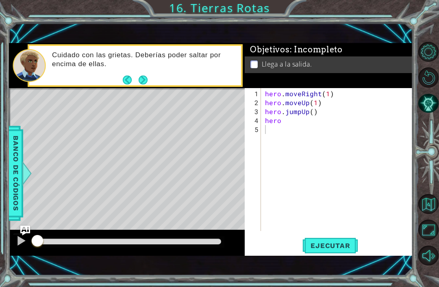
click at [329, 247] on span "Ejecutar" at bounding box center [330, 246] width 56 height 8
click at [395, 23] on div "1 ההההההההההההההההההההההההההההההההההההההההההההההההההההההההההההההההההההההההההההה…" at bounding box center [219, 143] width 439 height 287
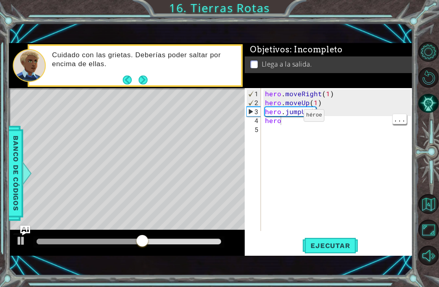
click at [288, 122] on div "hero . moveRight ( 1 ) hero . moveUp ( 1 ) hero . jumpUp ( ) hero" at bounding box center [339, 169] width 152 height 161
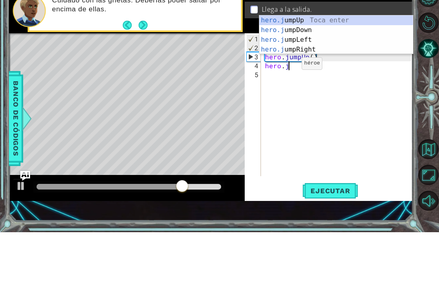
scroll to position [0, 1]
type textarea "hero.ju"
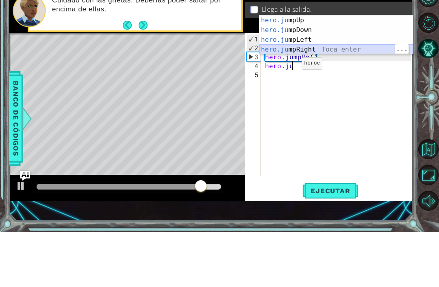
click at [343, 70] on div "hero.ju mpUp Toca enter hero.ju mpDown Toca enter hero.ju mpLeft Toca enter her…" at bounding box center [336, 99] width 154 height 59
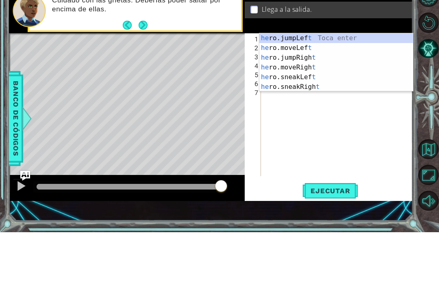
scroll to position [0, 0]
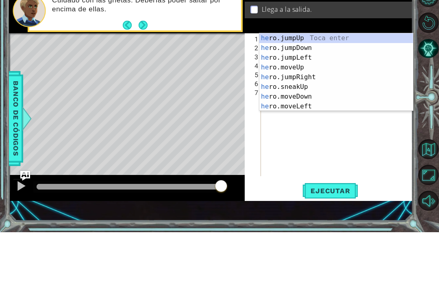
type textarea "h"
click at [421, 117] on div at bounding box center [429, 154] width 20 height 75
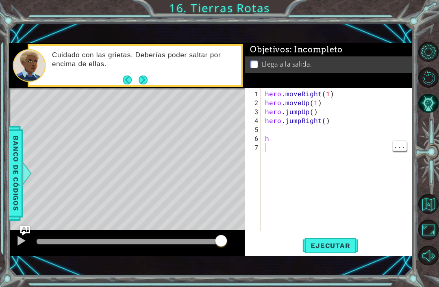
click at [290, 145] on div "hero . moveRight ( 1 ) hero . moveUp ( 1 ) hero . jumpUp ( ) hero . jumpRight (…" at bounding box center [339, 169] width 152 height 161
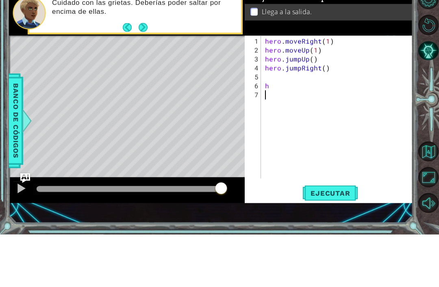
type textarea "h"
click at [277, 89] on div "hero . moveRight ( 1 ) hero . moveUp ( 1 ) hero . jumpUp ( ) hero . jumpRight (…" at bounding box center [339, 169] width 152 height 161
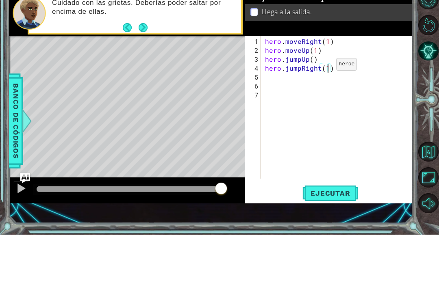
scroll to position [0, 3]
click at [313, 89] on div "hero . moveRight ( 1 ) hero . moveUp ( 1 ) hero . jumpUp ( ) hero . jumpRight (…" at bounding box center [339, 169] width 152 height 161
type textarea "hero.jumpUp(1)"
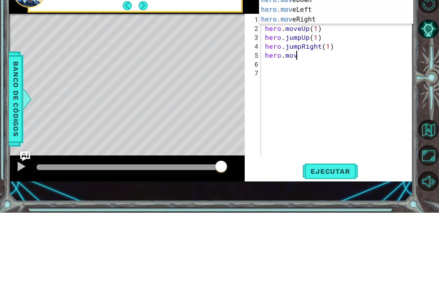
scroll to position [0, 2]
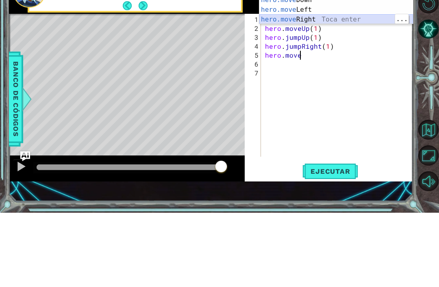
click at [334, 60] on div "hero.move Up Toca enter hero.move Down Toca enter hero.move Left Toca enter her…" at bounding box center [336, 89] width 154 height 59
type textarea "hero.moveRight(1)"
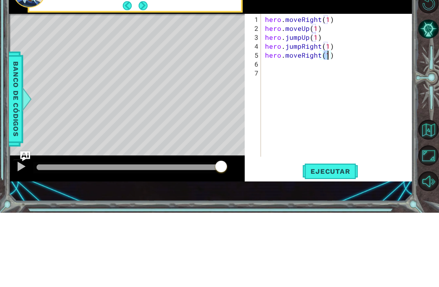
click at [419, 68] on div "1 ההההההההההההההההההההההההההההההההההההההההההההההההההההההההההההההההההההההההההההה…" at bounding box center [219, 143] width 439 height 287
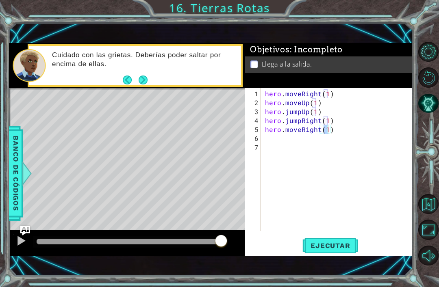
click at [323, 248] on span "Ejecutar" at bounding box center [330, 246] width 56 height 8
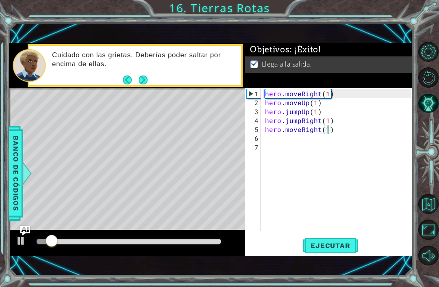
click at [386, 28] on div "1 ההההההההההההההההההההההההההההההההההההההההההההההההההההההההההההההההההההההההההההה…" at bounding box center [211, 149] width 404 height 253
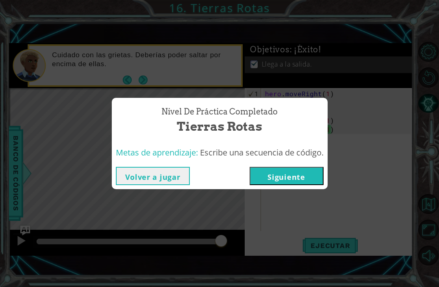
click at [298, 170] on button "Siguiente" at bounding box center [287, 176] width 74 height 18
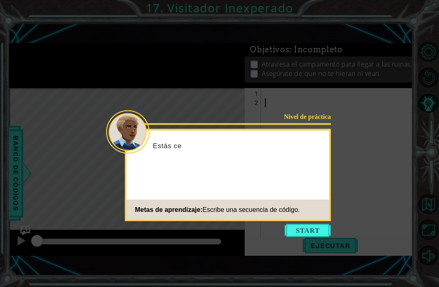
click at [310, 228] on button "Start" at bounding box center [308, 230] width 46 height 13
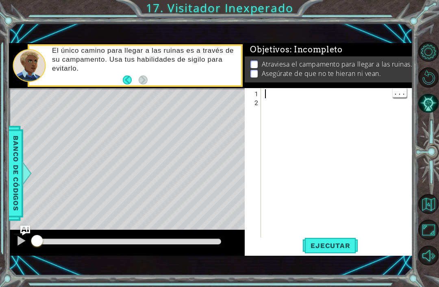
click at [271, 116] on div at bounding box center [339, 174] width 152 height 170
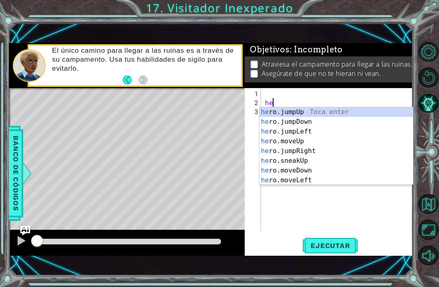
type textarea "her"
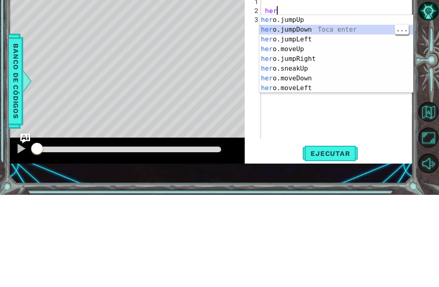
click at [331, 107] on div "her o.jumpUp Toca enter her o.jumpDown Toca enter her o.jumpLeft Toca enter her…" at bounding box center [336, 156] width 154 height 98
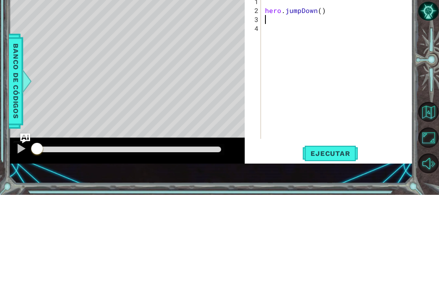
scroll to position [0, 0]
type textarea "hero.jumpDown()"
click at [274, 89] on div "hero . jumpDown ( )" at bounding box center [339, 169] width 152 height 161
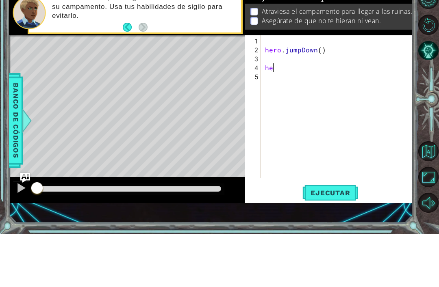
type textarea "h"
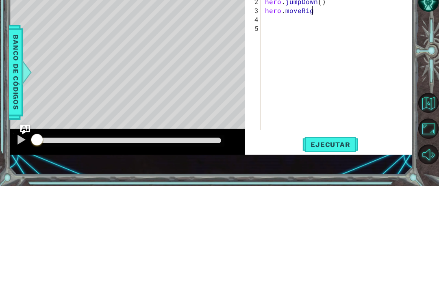
scroll to position [0, 3]
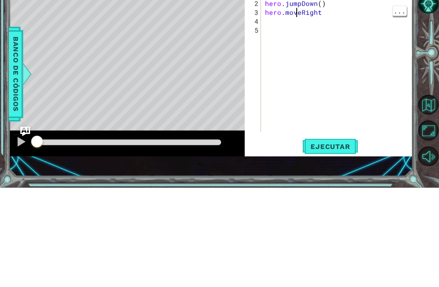
click at [302, 89] on div "hero . jumpDown ( ) hero . moveRight" at bounding box center [339, 169] width 152 height 161
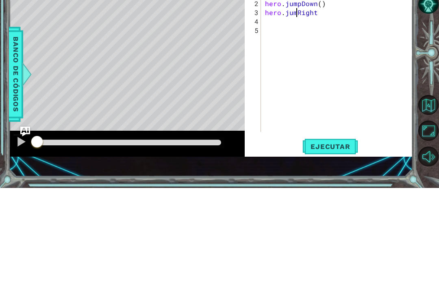
scroll to position [0, 2]
type textarea "hero.jumpRight()"
click at [426, 117] on div at bounding box center [429, 154] width 20 height 75
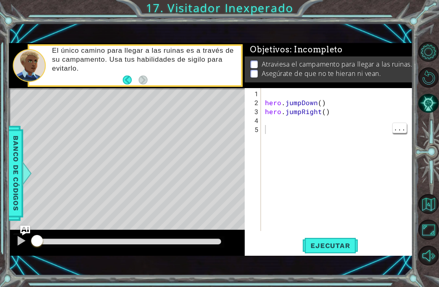
click at [324, 243] on span "Ejecutar" at bounding box center [330, 246] width 56 height 8
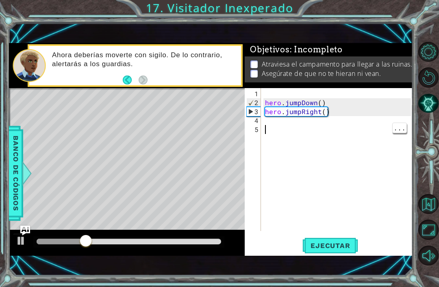
click at [280, 126] on div "hero . jumpDown ( ) hero . jumpRight ( )" at bounding box center [339, 169] width 152 height 161
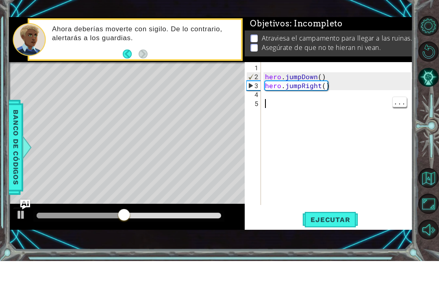
scroll to position [26, 0]
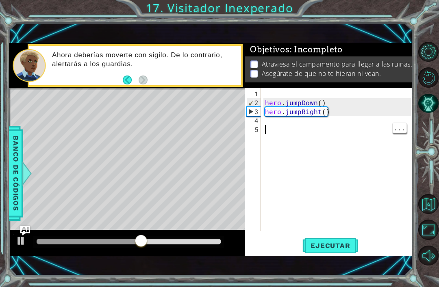
click at [306, 129] on div "hero . jumpDown ( ) hero . jumpRight ( )" at bounding box center [339, 169] width 152 height 161
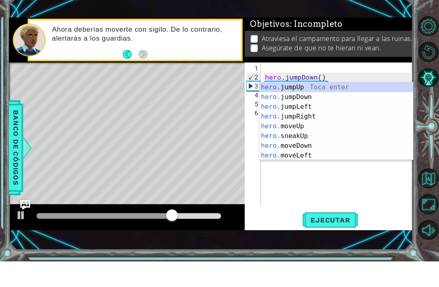
scroll to position [0, 1]
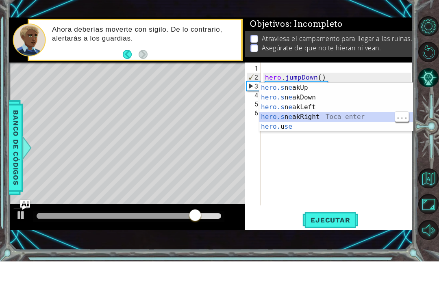
type textarea "hero.sneakRight(1)"
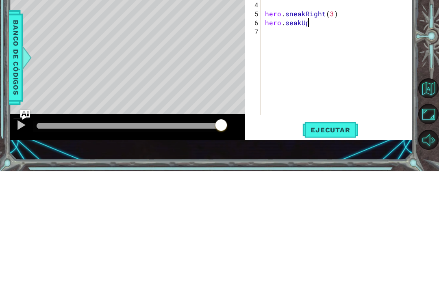
scroll to position [0, 2]
type textarea "hero.seakUp()"
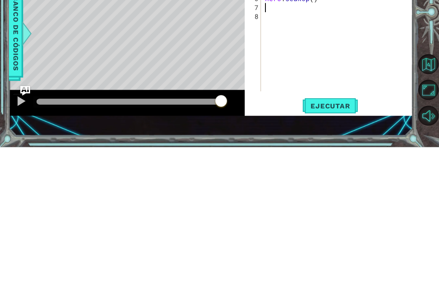
click at [341, 238] on button "Ejecutar" at bounding box center [330, 246] width 56 height 17
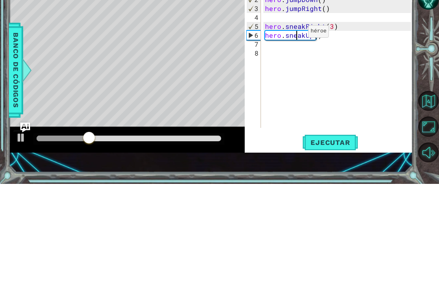
scroll to position [0, 2]
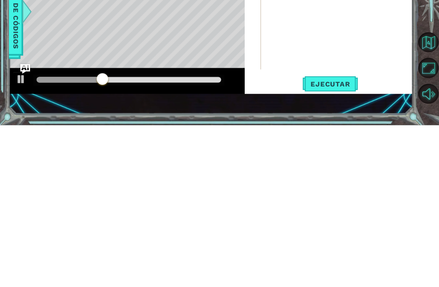
click at [341, 242] on span "Ejecutar" at bounding box center [330, 246] width 56 height 8
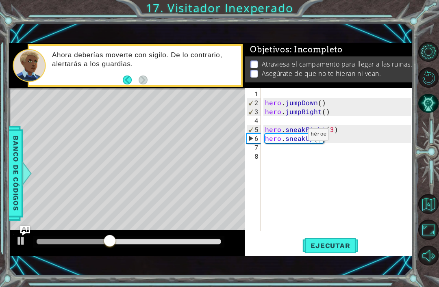
type textarea "hero.sneakRight(3)"
click at [347, 124] on div "hero . jumpDown ( ) hero . jumpRight ( ) hero . sneakRight ( 3 ) hero . sneakUp…" at bounding box center [339, 169] width 152 height 161
click at [338, 128] on div "hero . jumpDown ( ) hero . jumpRight ( ) hero . sneakRight ( 3 ) hero . sneakUp…" at bounding box center [339, 169] width 152 height 161
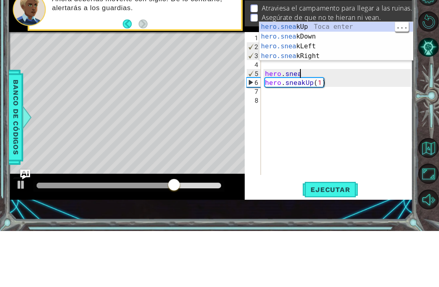
click at [315, 78] on div "hero.snea kUp Toca enter hero.snea kDown Toca enter hero.snea kLeft Toca enter …" at bounding box center [336, 107] width 154 height 59
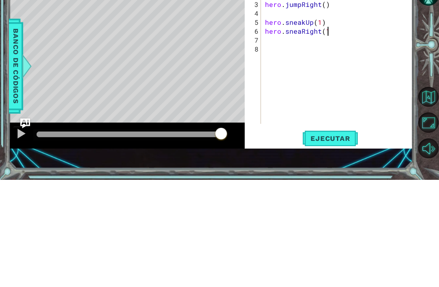
scroll to position [0, 4]
type textarea "hero.sneaRight(1)"
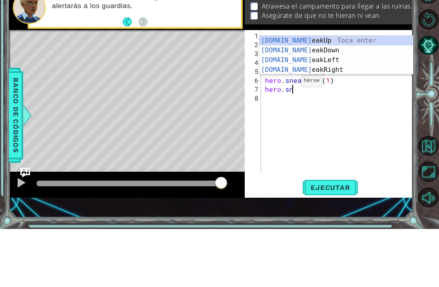
scroll to position [0, 2]
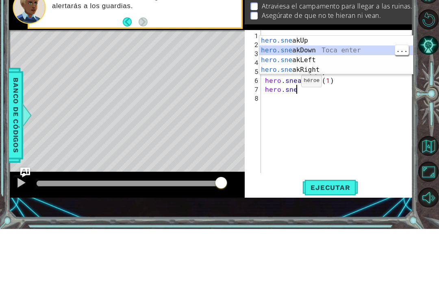
type textarea "hero.sneakDown(1)"
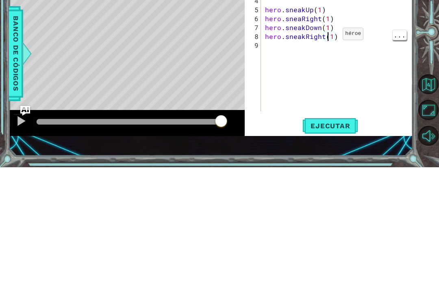
click at [328, 89] on div "hero . jumpDown ( ) hero . jumpRight ( ) hero . sneakUp ( 1 ) hero . sneaRight …" at bounding box center [339, 169] width 152 height 161
click at [330, 89] on div "hero . jumpDown ( ) hero . jumpRight ( ) hero . sneakUp ( 1 ) hero . sneaRight …" at bounding box center [339, 169] width 152 height 161
type textarea "hero.sneakRight(2)"
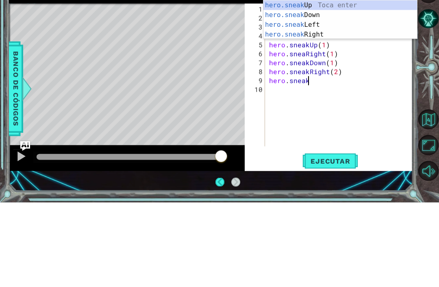
scroll to position [0, 2]
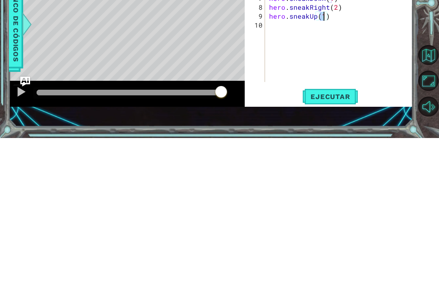
click at [341, 242] on span "Ejecutar" at bounding box center [330, 246] width 56 height 8
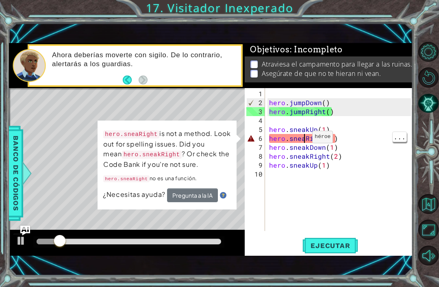
click at [304, 137] on div "hero . jumpDown ( ) hero . jumpRight ( ) hero . sneakUp ( 1 ) hero . sneaRight …" at bounding box center [341, 169] width 148 height 161
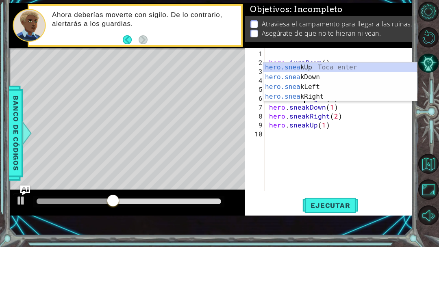
scroll to position [0, 2]
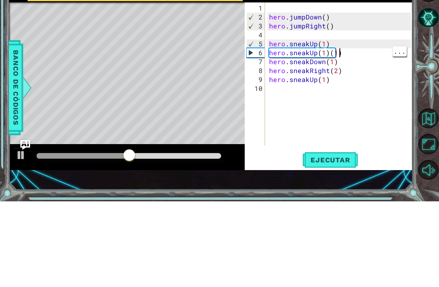
click at [349, 89] on div "hero . jumpDown ( ) hero . jumpRight ( ) hero . sneakUp ( 1 ) hero . sneakUp ( …" at bounding box center [341, 169] width 148 height 161
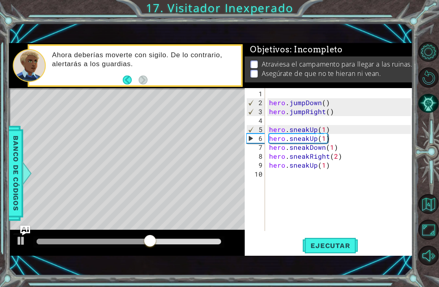
click at [341, 245] on span "Ejecutar" at bounding box center [330, 246] width 56 height 8
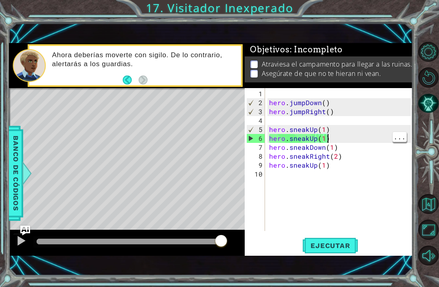
click at [337, 141] on div "hero . jumpDown ( ) hero . jumpRight ( ) hero . sneakUp ( 1 ) hero . sneakUp ( …" at bounding box center [341, 169] width 148 height 161
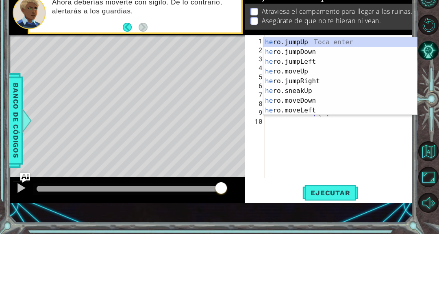
scroll to position [0, 0]
type textarea "h"
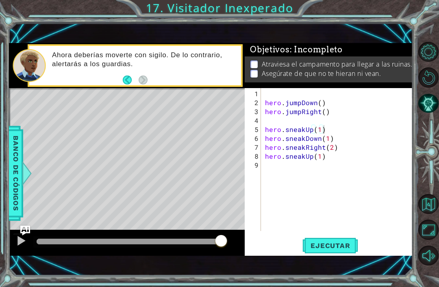
click at [335, 244] on span "Ejecutar" at bounding box center [330, 246] width 56 height 8
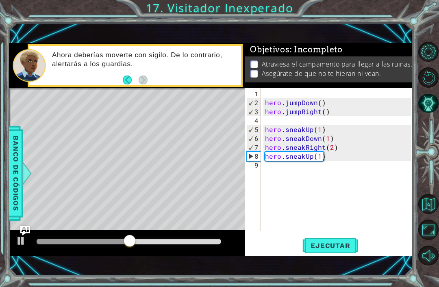
click at [334, 254] on button "Ejecutar" at bounding box center [330, 246] width 56 height 17
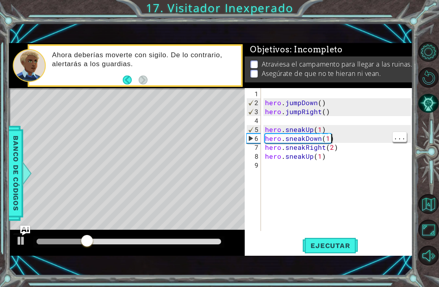
click at [343, 137] on div "hero . jumpDown ( ) hero . jumpRight ( ) hero . sneakUp ( 1 ) hero . sneakDown …" at bounding box center [339, 169] width 152 height 161
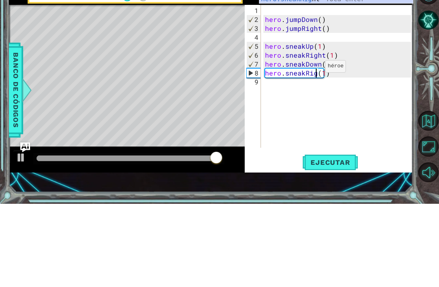
scroll to position [0, 4]
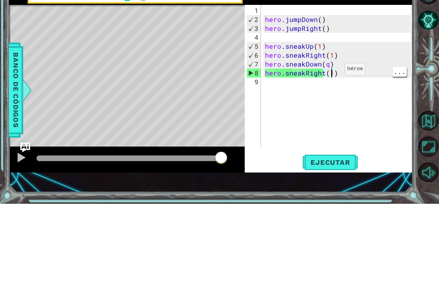
click at [331, 89] on div "hero . jumpDown ( ) hero . jumpRight ( ) hero . sneakUp ( 1 ) hero . sneakRight…" at bounding box center [339, 169] width 152 height 161
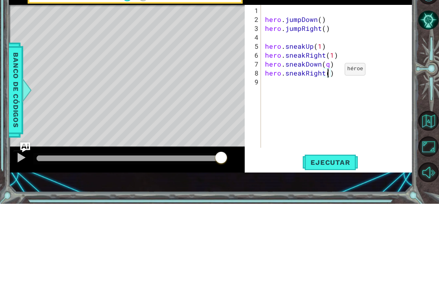
type textarea "hero.sneakRight(w)"
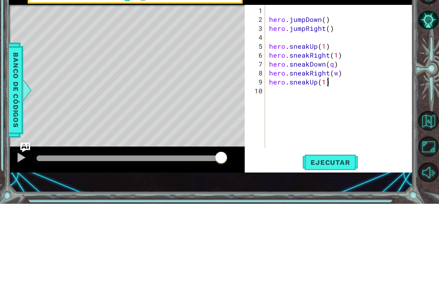
scroll to position [0, 3]
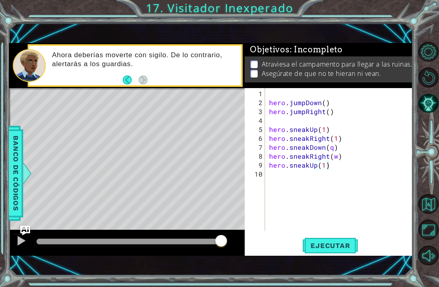
click at [339, 244] on span "Ejecutar" at bounding box center [330, 246] width 56 height 8
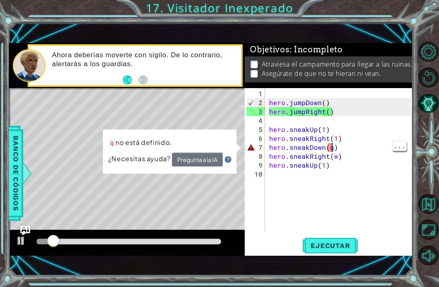
click at [332, 146] on div "hero . jumpDown ( ) hero . jumpRight ( ) hero . sneakUp ( 1 ) hero . sneakRight…" at bounding box center [341, 169] width 148 height 161
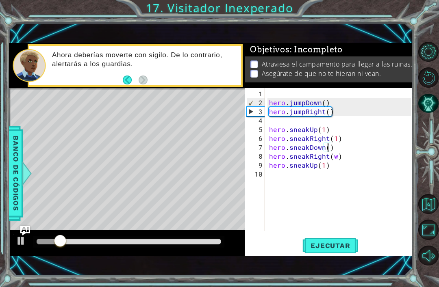
scroll to position [0, 4]
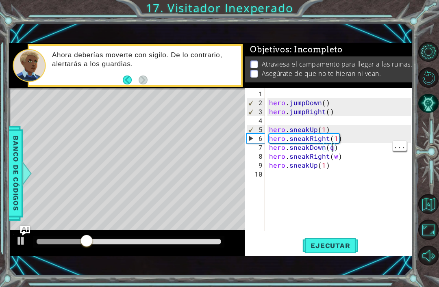
click at [332, 150] on div "hero . jumpDown ( ) hero . jumpRight ( ) hero . sneakUp ( 1 ) hero . sneakRight…" at bounding box center [341, 169] width 148 height 161
click at [341, 244] on span "Ejecutar" at bounding box center [330, 246] width 56 height 8
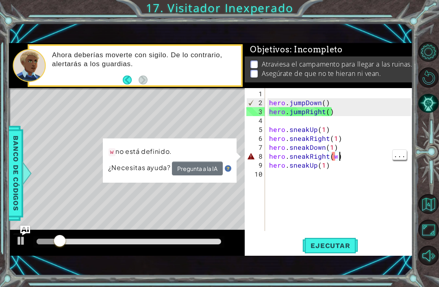
click at [337, 159] on div "hero . jumpDown ( ) hero . jumpRight ( ) hero . sneakUp ( 1 ) hero . sneakRight…" at bounding box center [341, 169] width 148 height 161
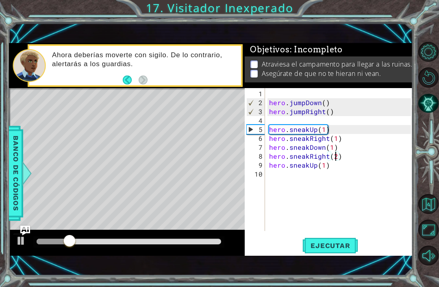
scroll to position [0, 4]
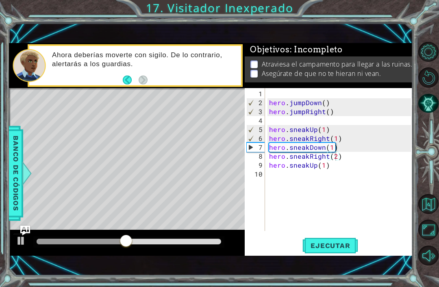
click at [251, 144] on div "7" at bounding box center [256, 147] width 18 height 9
type textarea "hero.sneakDown(1)"
click at [337, 244] on span "Ejecutar" at bounding box center [330, 246] width 56 height 8
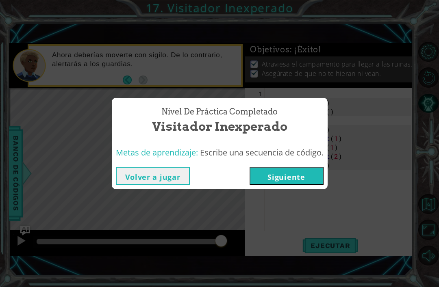
click at [310, 182] on button "Siguiente" at bounding box center [287, 176] width 74 height 18
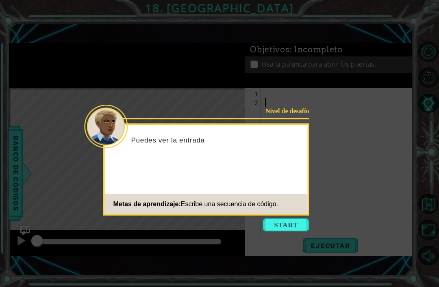
click at [287, 219] on button "Start" at bounding box center [286, 225] width 46 height 13
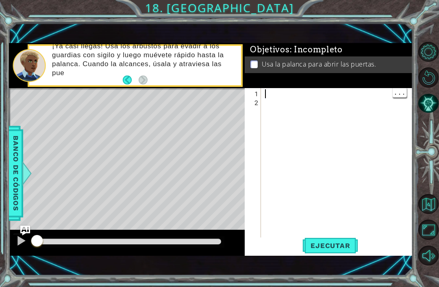
click at [271, 91] on div at bounding box center [339, 174] width 152 height 170
click at [278, 89] on div "Objetivos : Incompleto Usa la palanca para abrir las puertas." at bounding box center [329, 66] width 168 height 46
click at [268, 93] on div at bounding box center [339, 174] width 152 height 170
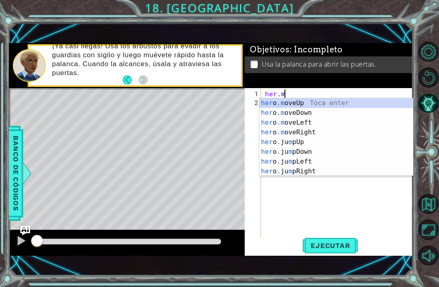
scroll to position [0, 1]
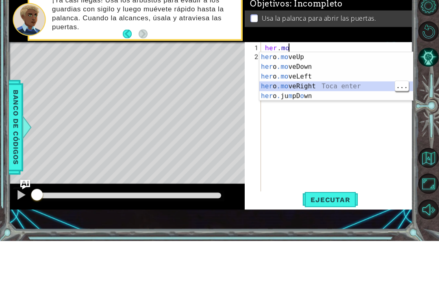
click at [313, 98] on div "her o .mo veUp Toca enter her o .mo veDown Toca enter her o .mo veLeft Toca ent…" at bounding box center [336, 132] width 154 height 68
type textarea "hero.moveRight(1)"
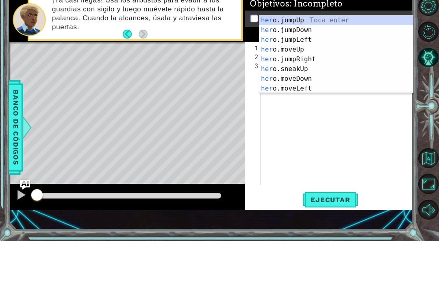
scroll to position [0, 0]
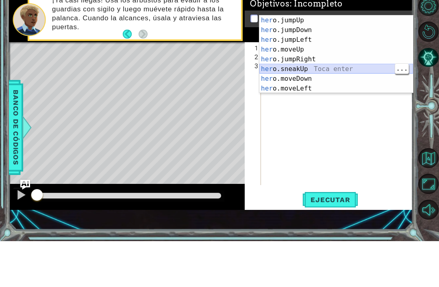
click at [332, 68] on div "her o.jumpUp Toca enter her o.jumpDown Toca enter her o.jumpLeft Toca enter her…" at bounding box center [336, 110] width 154 height 98
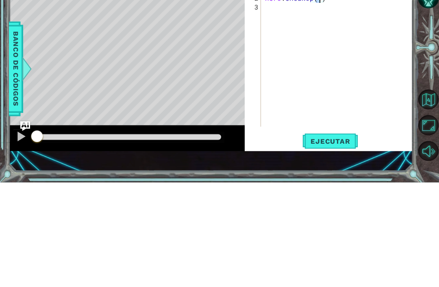
type textarea "hero.sneakUp(3)"
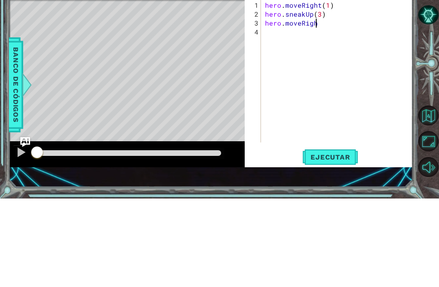
scroll to position [0, 3]
type textarea "hero.moveRight"
click at [325, 89] on div "hero . moveRight ( 1 ) hero . sneakUp ( 3 ) hero . moveRight" at bounding box center [339, 169] width 152 height 161
click at [329, 89] on div "hero . moveRight ( 1 ) hero . sneakUp ( 3 ) hero . moveRight" at bounding box center [339, 169] width 152 height 161
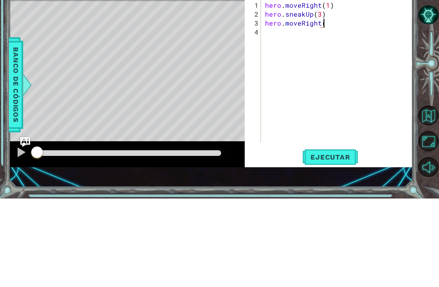
type textarea "hero.moveRight()"
type textarea "heto.sneakUp('"
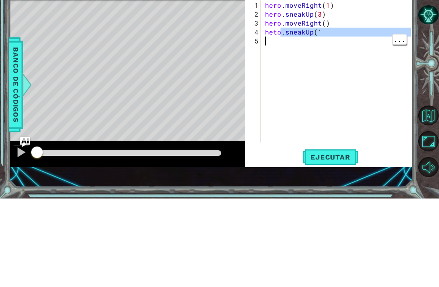
click at [281, 89] on div "hero . moveRight ( 1 ) hero . sneakUp ( 3 ) hero . moveRight ( ) heto . sneakUp…" at bounding box center [339, 169] width 152 height 161
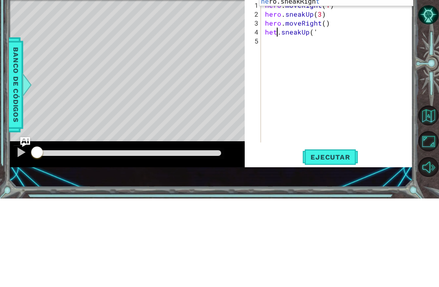
scroll to position [0, 1]
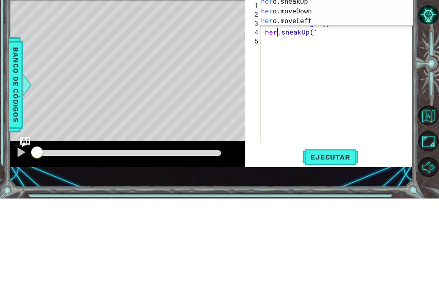
type textarea "hero.sneakUp('"
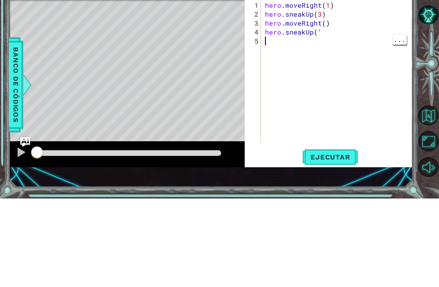
click at [318, 89] on div "hero . moveRight ( 1 ) hero . sneakUp ( 3 ) hero . moveRight ( ) hero . sneakUp…" at bounding box center [339, 169] width 152 height 161
type textarea "hero.sneakUp()"
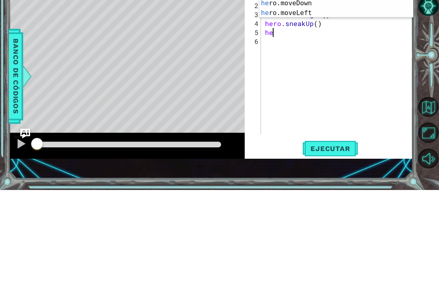
scroll to position [0, 0]
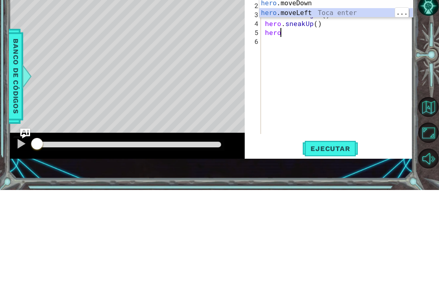
click at [295, 37] on div "hero .jumpUp Toca enter hero .jumpDown Toca enter hero .jumpLeft Toca enter her…" at bounding box center [336, 86] width 154 height 98
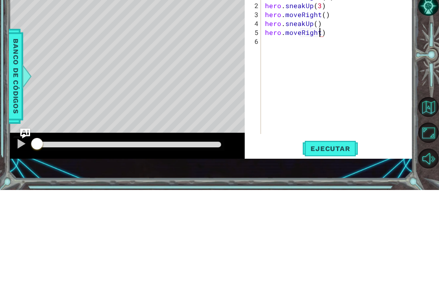
scroll to position [0, 3]
type textarea "hero.moveRight()"
type textarea "hero.moveRight(2)"
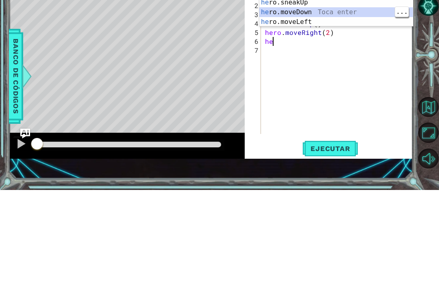
click at [326, 46] on div "he ro.jumpUp Toca enter he ro.jumpDown Toca enter he ro.jumpLeft Toca enter he …" at bounding box center [336, 95] width 154 height 98
type textarea "hero.moveDown(1)"
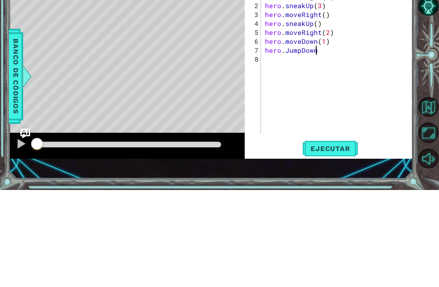
scroll to position [0, 3]
type textarea "hero.JumpDown()"
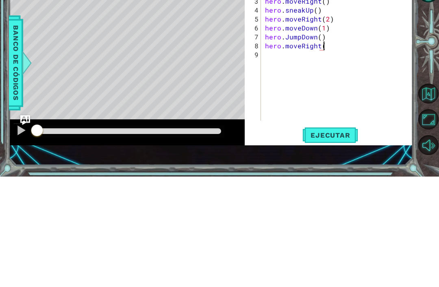
type textarea "hero.moveRight()"
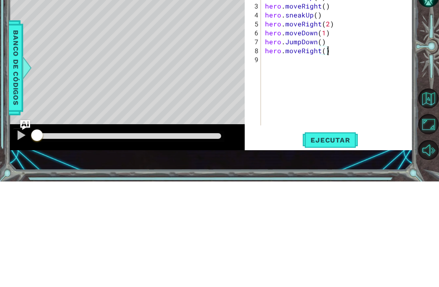
scroll to position [0, 0]
type textarea "hero.moveRight(2)"
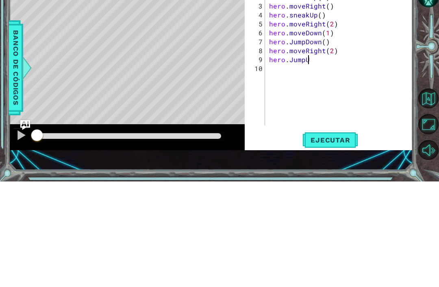
scroll to position [0, 2]
type textarea "hero.JumpUp()"
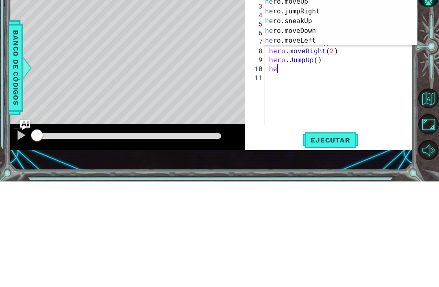
scroll to position [0, 0]
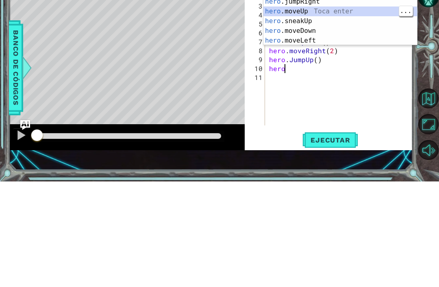
click at [323, 73] on div "hero .jumpUp Toca enter hero .jumpDown Toca enter hero .jumpLeft Toca enter her…" at bounding box center [340, 122] width 154 height 98
type textarea "hero.moveUp(1)"
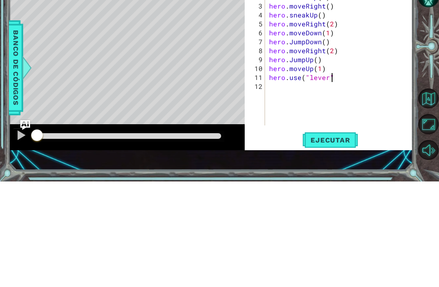
scroll to position [0, 4]
type textarea "hero.use("lever")"
click at [428, 117] on div at bounding box center [429, 154] width 20 height 75
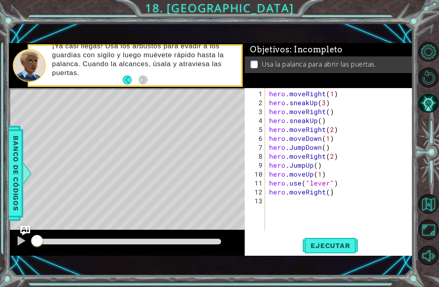
click at [328, 245] on span "Ejecutar" at bounding box center [330, 246] width 56 height 8
click at [393, 26] on div "1 ההההההההההההההההההההההההההההההההההההההההההההההההההההההההההההההההההההההההההההה…" at bounding box center [211, 149] width 404 height 253
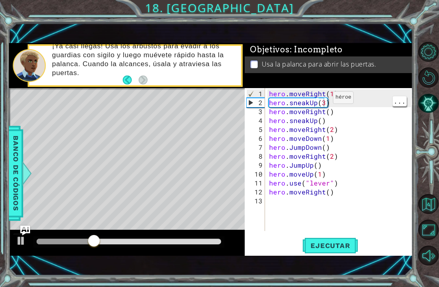
click at [323, 101] on div "hero . moveRight ( 1 ) hero . sneakUp ( 3 ) hero . moveRight ( ) hero . sneakUp…" at bounding box center [341, 169] width 148 height 161
click at [403, 54] on div "Objetivos : Incompleto" at bounding box center [329, 49] width 168 height 13
click at [339, 248] on span "Ejecutar" at bounding box center [330, 246] width 56 height 8
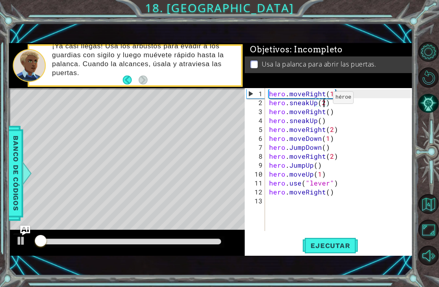
click at [386, 31] on div "1 ההההההההההההההההההההההההההההההההההההההההההההההההההההההההההההההההההההההההההההה…" at bounding box center [211, 149] width 404 height 253
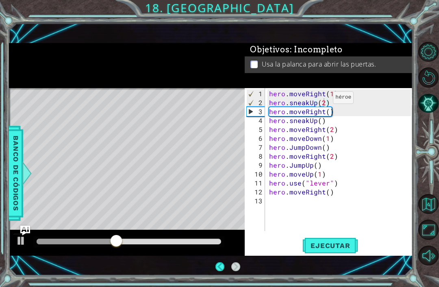
scroll to position [19, 0]
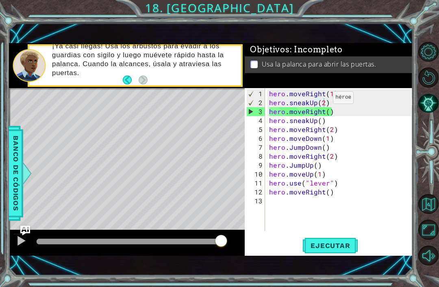
click at [334, 245] on span "Ejecutar" at bounding box center [330, 246] width 56 height 8
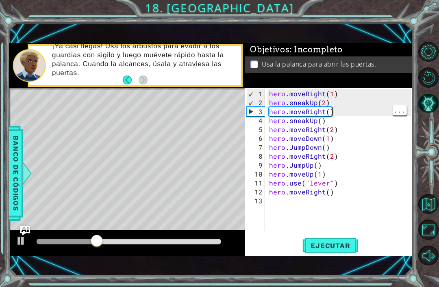
click at [339, 113] on div "hero . moveRight ( 1 ) hero . sneakUp ( 2 ) hero . moveRight ( ) hero . sneakUp…" at bounding box center [341, 169] width 148 height 161
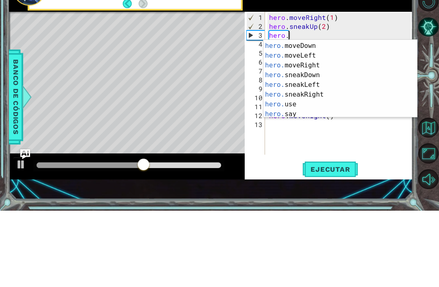
scroll to position [59, 0]
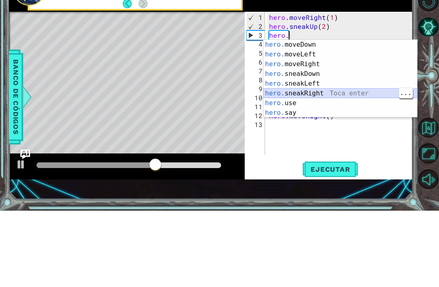
click at [341, 116] on div "hero. moveDown Toca enter hero. moveLeft Toca enter hero. moveRight Toca enter …" at bounding box center [340, 165] width 154 height 98
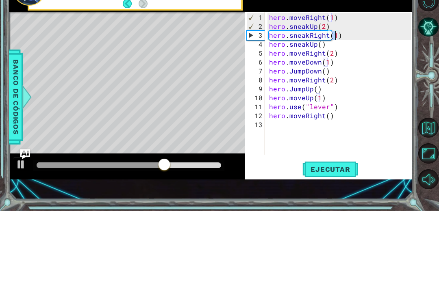
scroll to position [26, 0]
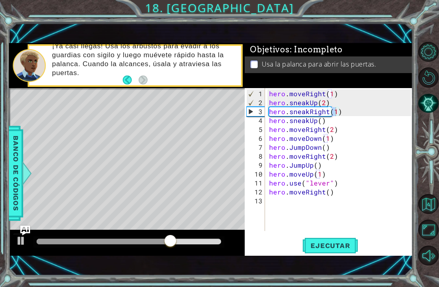
click at [337, 248] on span "Ejecutar" at bounding box center [330, 246] width 56 height 8
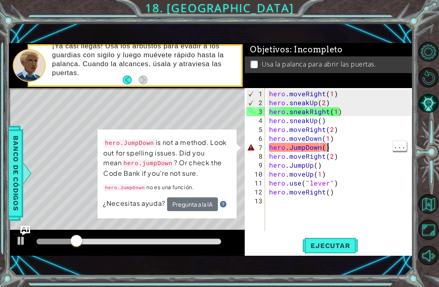
click at [372, 146] on div "hero . moveRight ( 1 ) hero . sneakUp ( 2 ) hero . sneakRight ( 1 ) hero . snea…" at bounding box center [341, 169] width 148 height 161
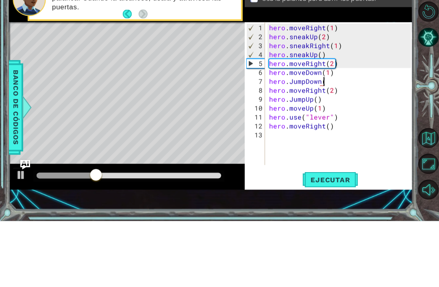
type textarea "hero.JumpDown"
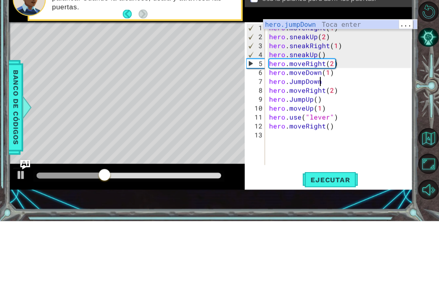
click at [382, 86] on div "hero.jumpDown Toca enter" at bounding box center [340, 100] width 154 height 29
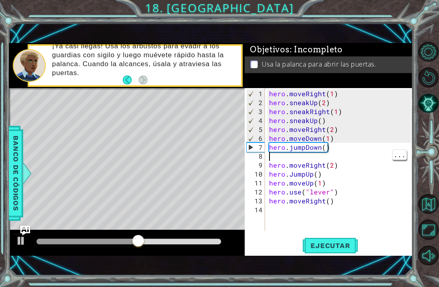
type textarea "hero.moveRight(2)"
click at [271, 154] on div "hero . moveRight ( 1 ) hero . sneakUp ( 2 ) hero . sneakRight ( 1 ) hero . snea…" at bounding box center [341, 169] width 148 height 161
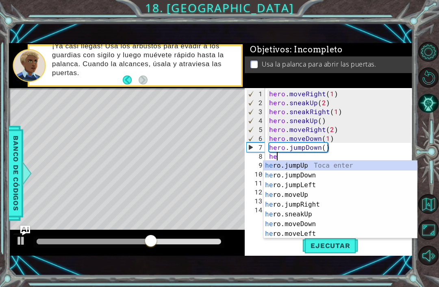
type textarea "hero"
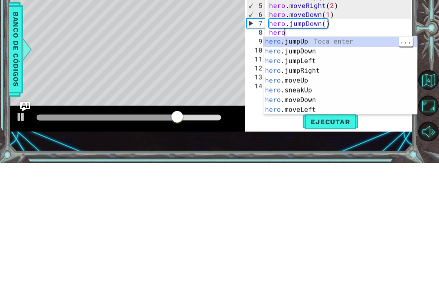
click at [332, 161] on div "hero .jumpUp Toca enter hero .jumpDown Toca enter hero .jumpLeft Toca enter her…" at bounding box center [340, 210] width 154 height 98
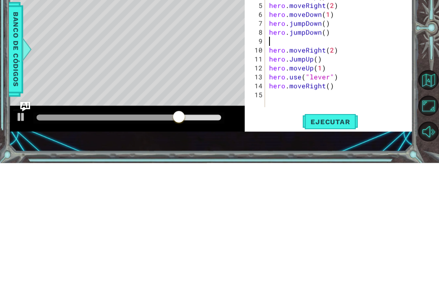
scroll to position [0, 0]
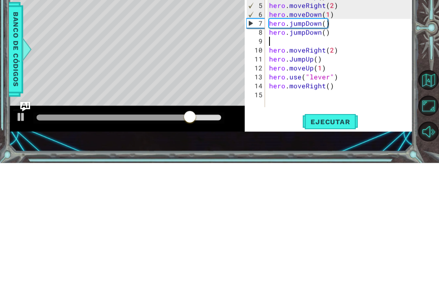
click at [337, 242] on span "Ejecutar" at bounding box center [330, 246] width 56 height 8
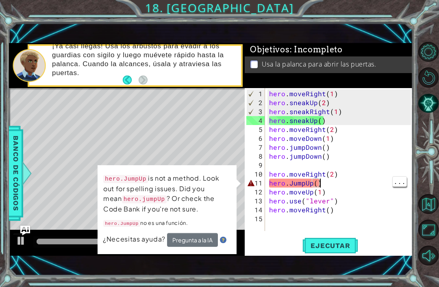
click at [341, 183] on div "hero . moveRight ( 1 ) hero . sneakUp ( 2 ) hero . sneakRight ( 1 ) hero . snea…" at bounding box center [341, 169] width 148 height 161
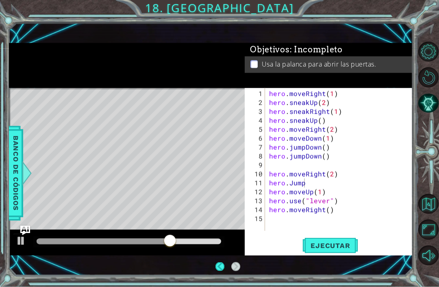
scroll to position [26, 0]
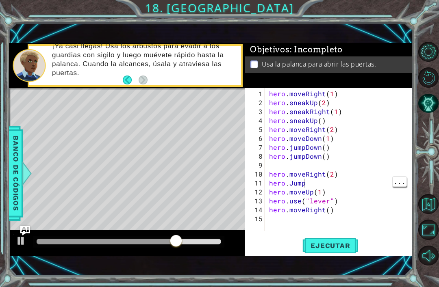
click at [317, 184] on div "hero . moveRight ( 1 ) hero . sneakUp ( 2 ) hero . sneakRight ( 1 ) hero . snea…" at bounding box center [341, 169] width 148 height 161
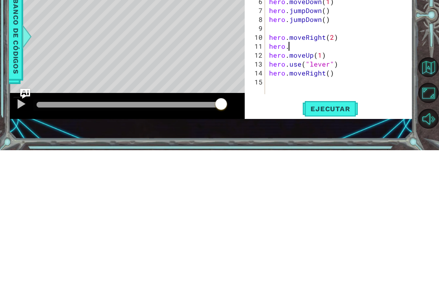
scroll to position [0, 1]
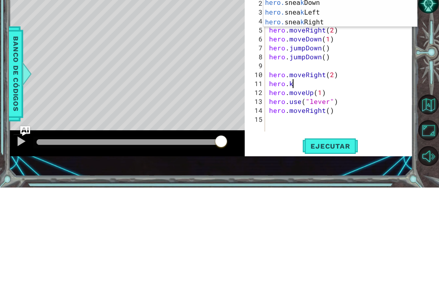
type textarea "hero."
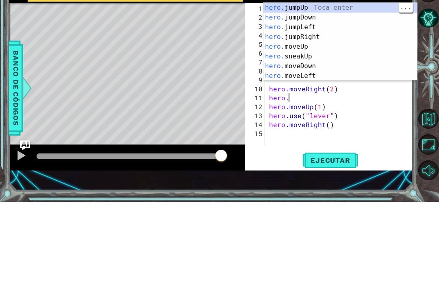
click at [359, 88] on div "hero. jumpUp Toca enter hero. jumpDown Toca enter hero. jumpLeft Toca enter her…" at bounding box center [340, 126] width 154 height 77
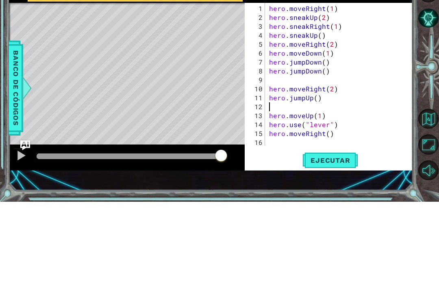
scroll to position [0, 0]
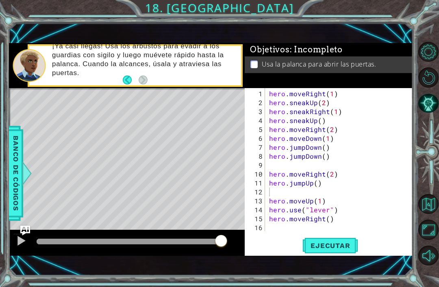
click at [340, 242] on span "Ejecutar" at bounding box center [330, 246] width 56 height 8
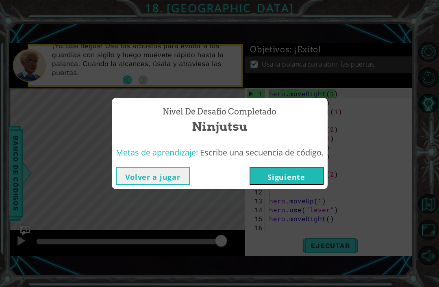
click at [300, 178] on button "Siguiente" at bounding box center [287, 176] width 74 height 18
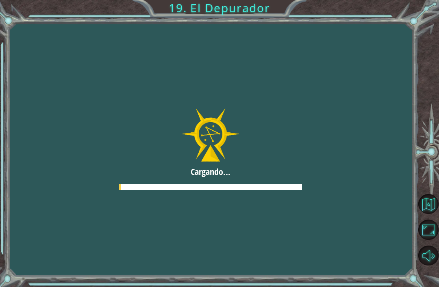
scroll to position [26, 0]
